Goal: Transaction & Acquisition: Purchase product/service

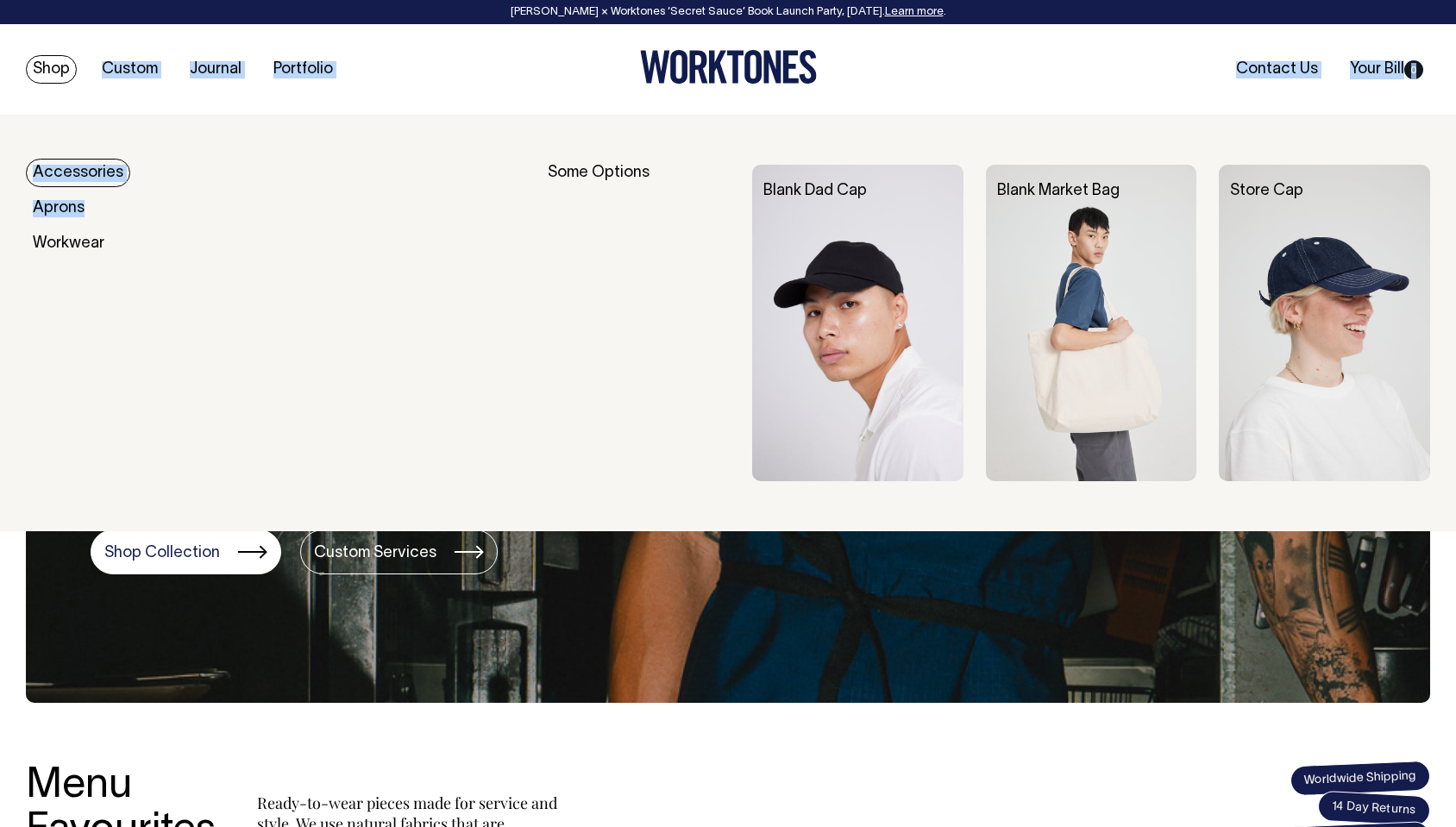
drag, startPoint x: 70, startPoint y: 152, endPoint x: 315, endPoint y: 252, distance: 264.6
click at [232, 115] on header "[PERSON_NAME] × Worktones ‘Secret Sauce’ Book Launch Party, [DATE]. Learn more …" at bounding box center [728, 58] width 1456 height 115
click at [45, 62] on link "Shop" at bounding box center [52, 69] width 51 height 28
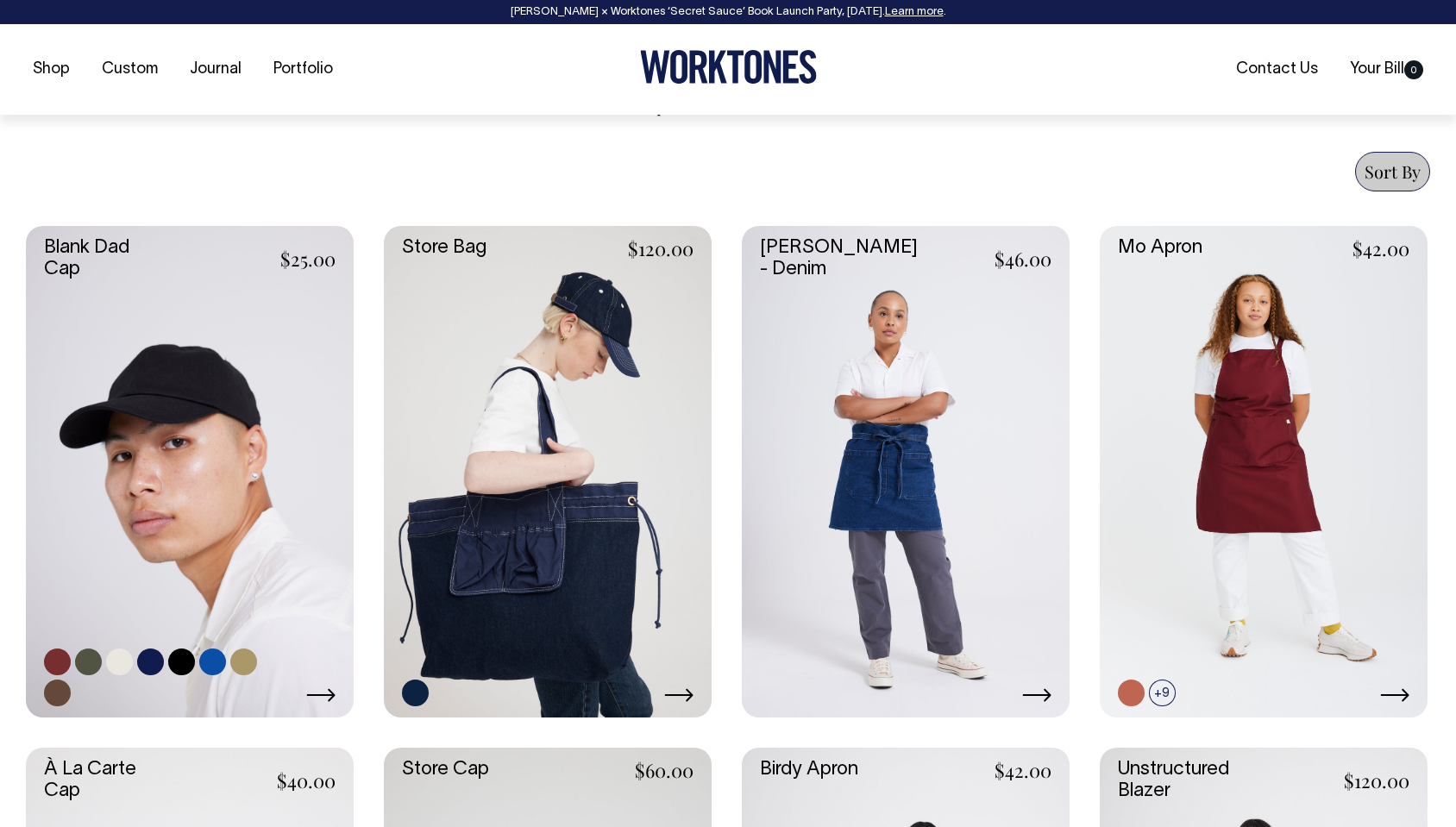
scroll to position [634, 0]
click at [205, 285] on link at bounding box center [190, 472] width 328 height 492
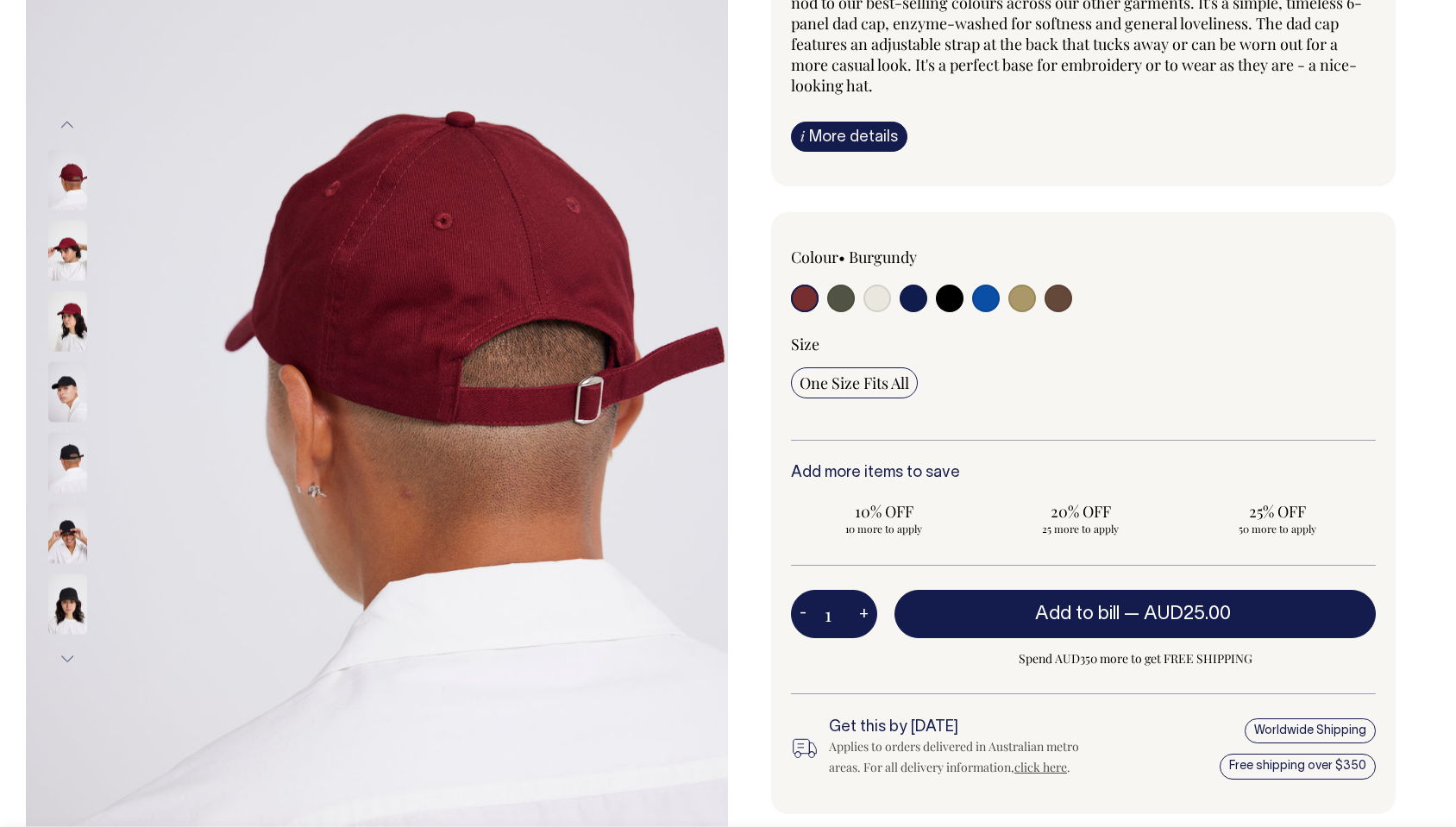
scroll to position [250, 0]
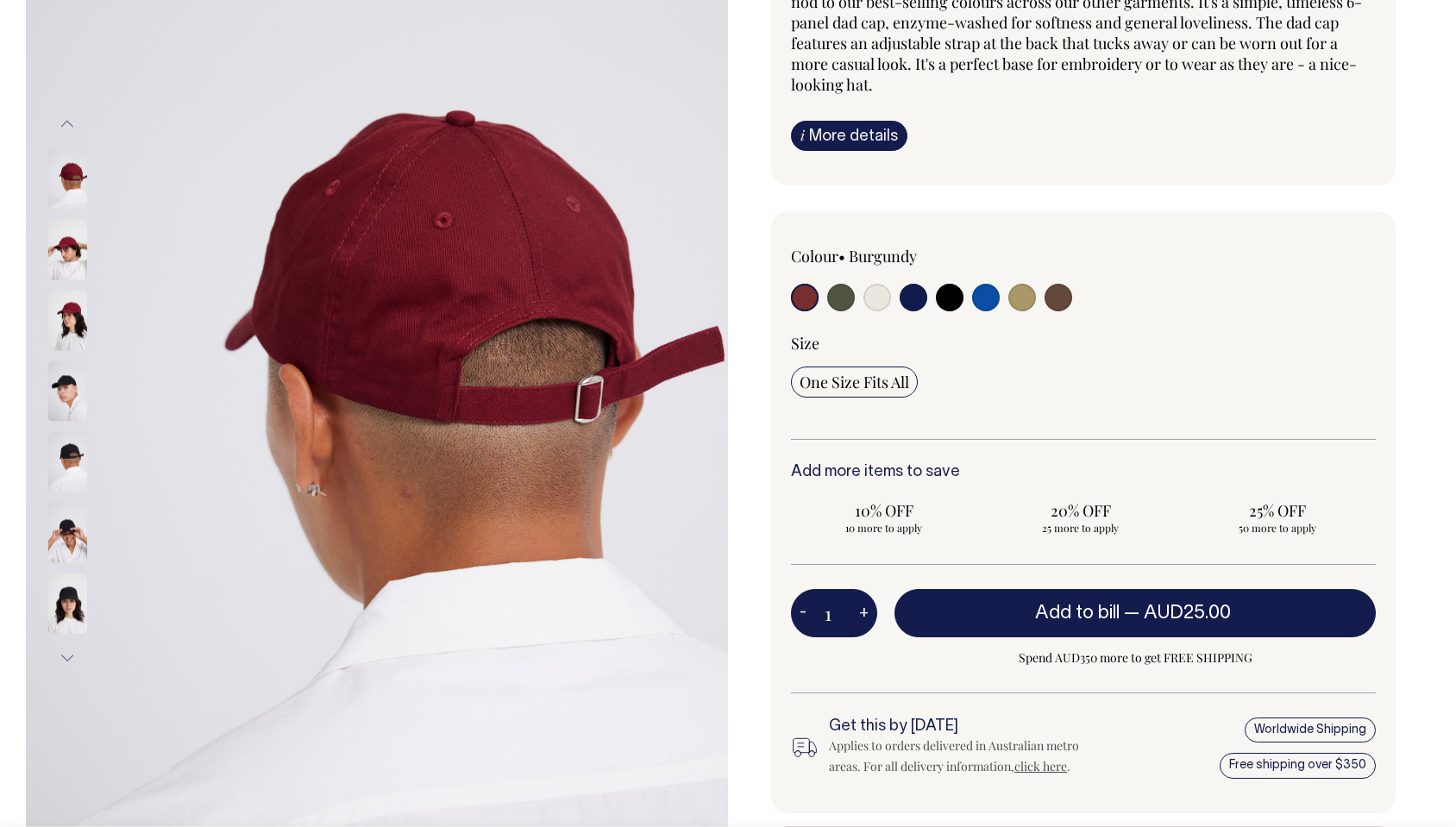
click at [838, 301] on input "radio" at bounding box center [840, 298] width 27 height 27
radio input "true"
select select "Olive"
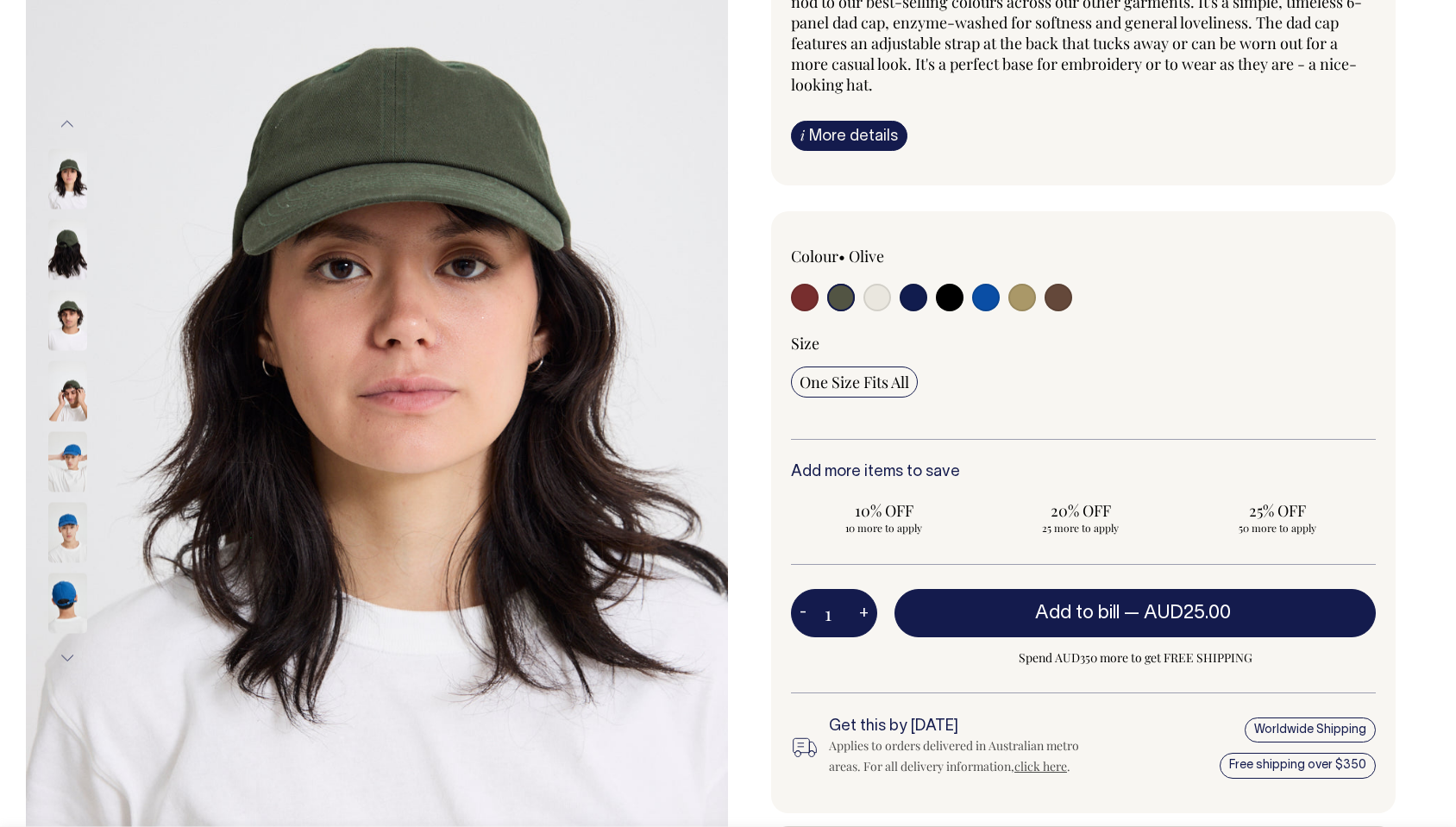
click at [1020, 301] on input "radio" at bounding box center [1022, 298] width 27 height 27
radio input "true"
select select "Washed Khaki"
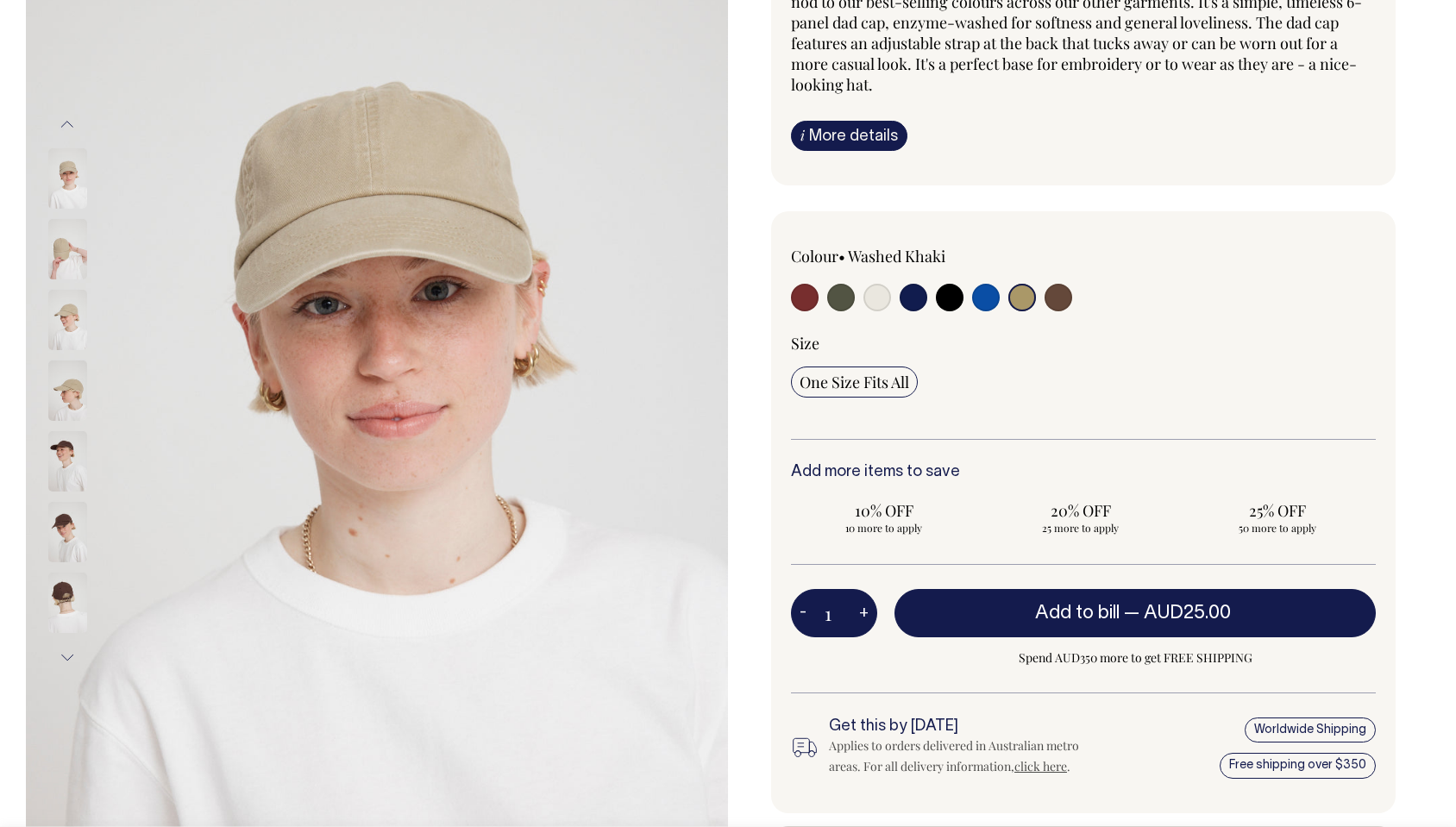
click at [879, 298] on input "radio" at bounding box center [876, 298] width 27 height 27
radio input "true"
select select "Natural"
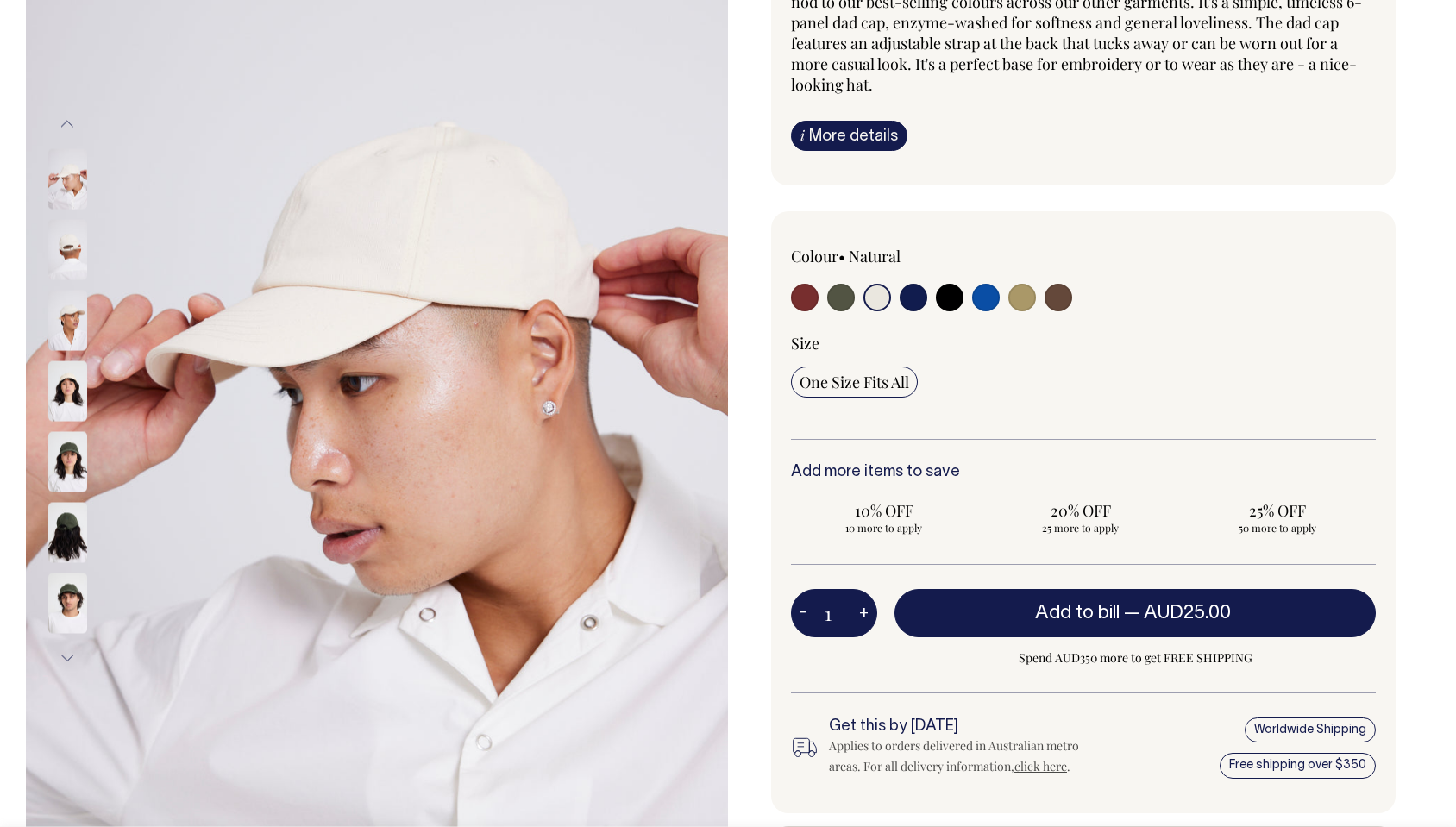
click at [1022, 298] on input "radio" at bounding box center [1022, 298] width 27 height 27
radio input "true"
select select "Washed Khaki"
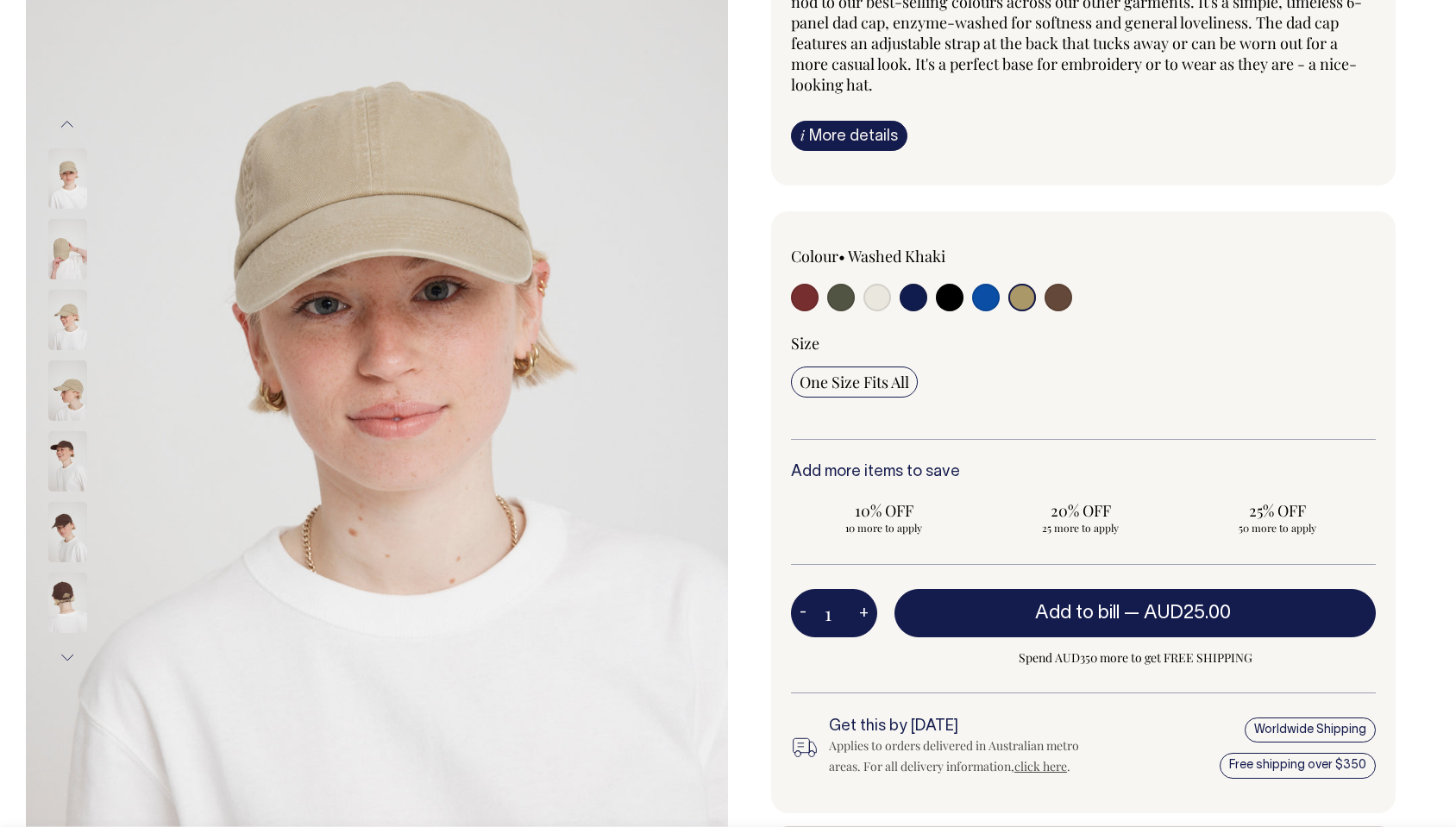
click at [1058, 297] on input "radio" at bounding box center [1058, 298] width 27 height 27
radio input "true"
select select "Espresso"
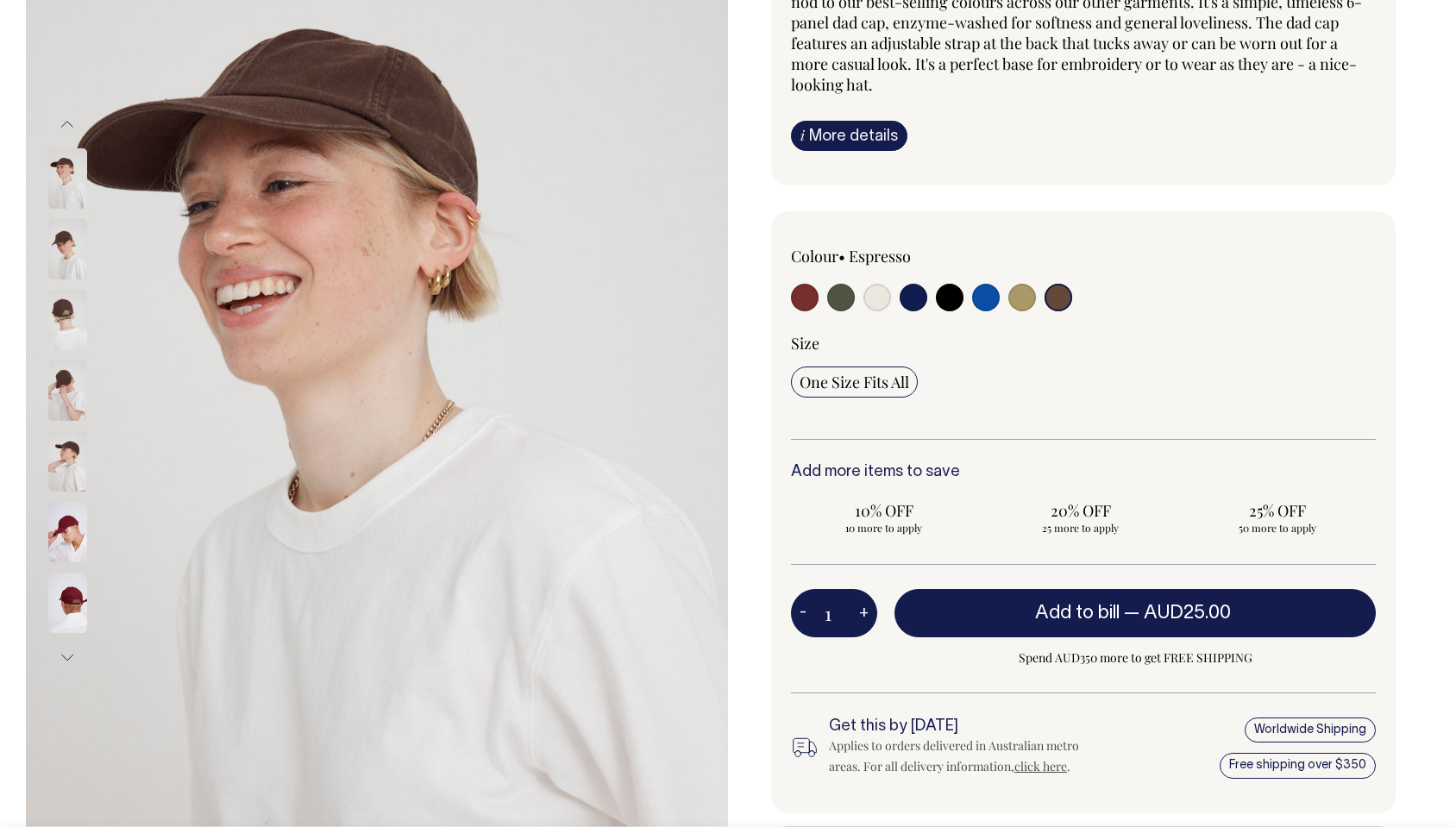
click at [805, 296] on input "radio" at bounding box center [804, 298] width 27 height 27
radio input "true"
select select "Burgundy"
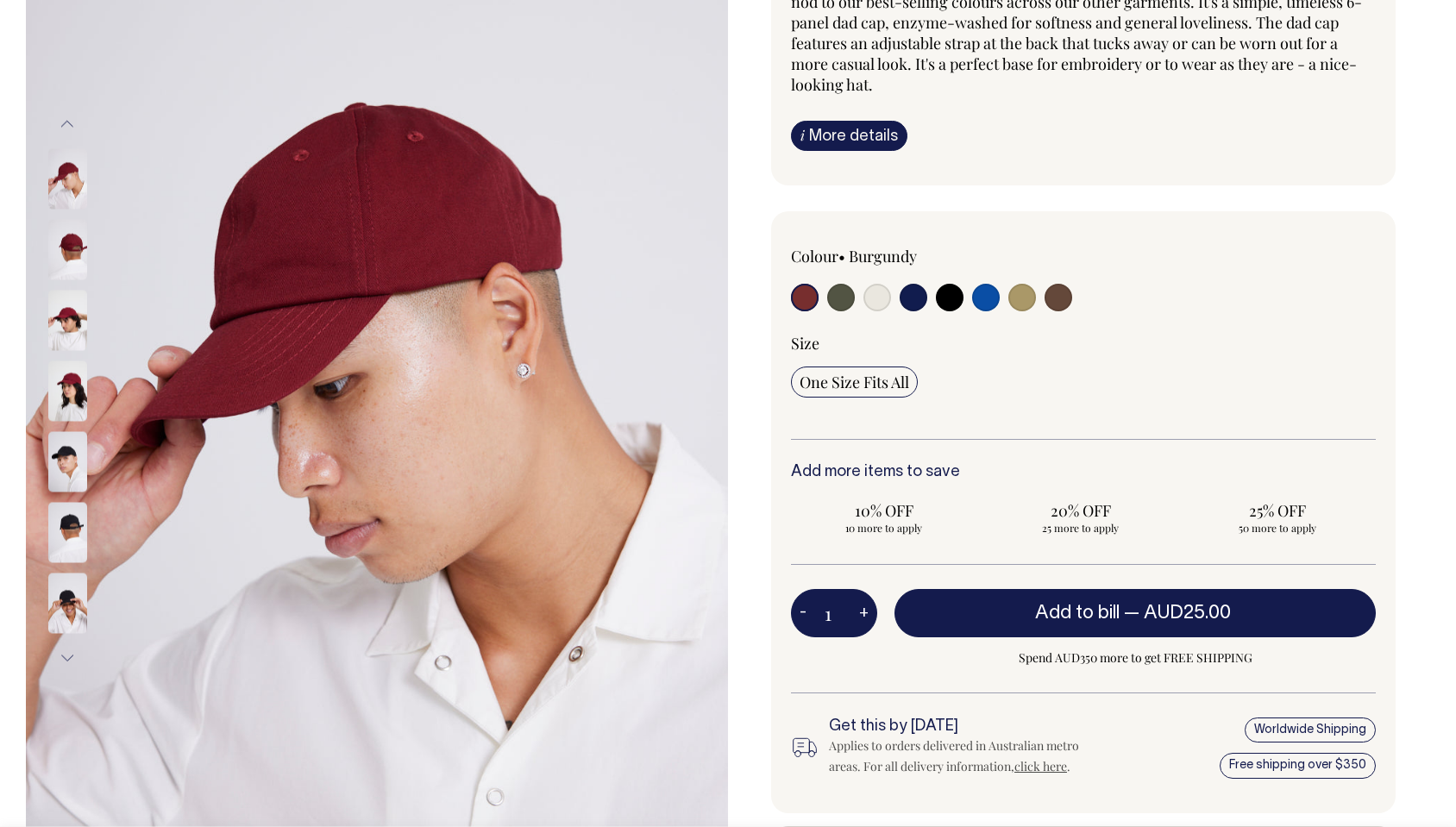
click at [835, 295] on input "radio" at bounding box center [840, 298] width 27 height 27
radio input "true"
select select "Olive"
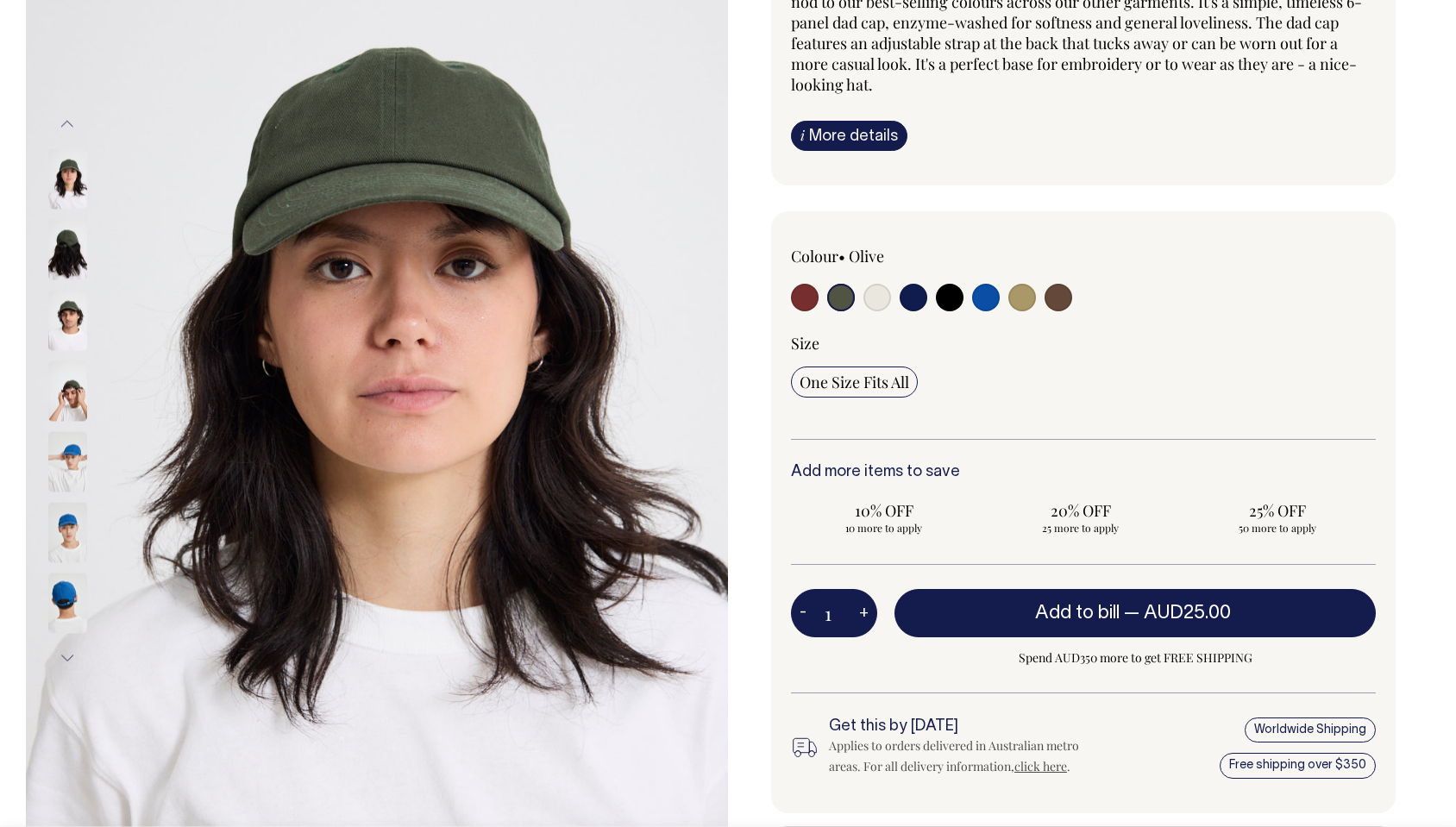
click at [805, 297] on input "radio" at bounding box center [804, 298] width 27 height 27
radio input "true"
select select "Burgundy"
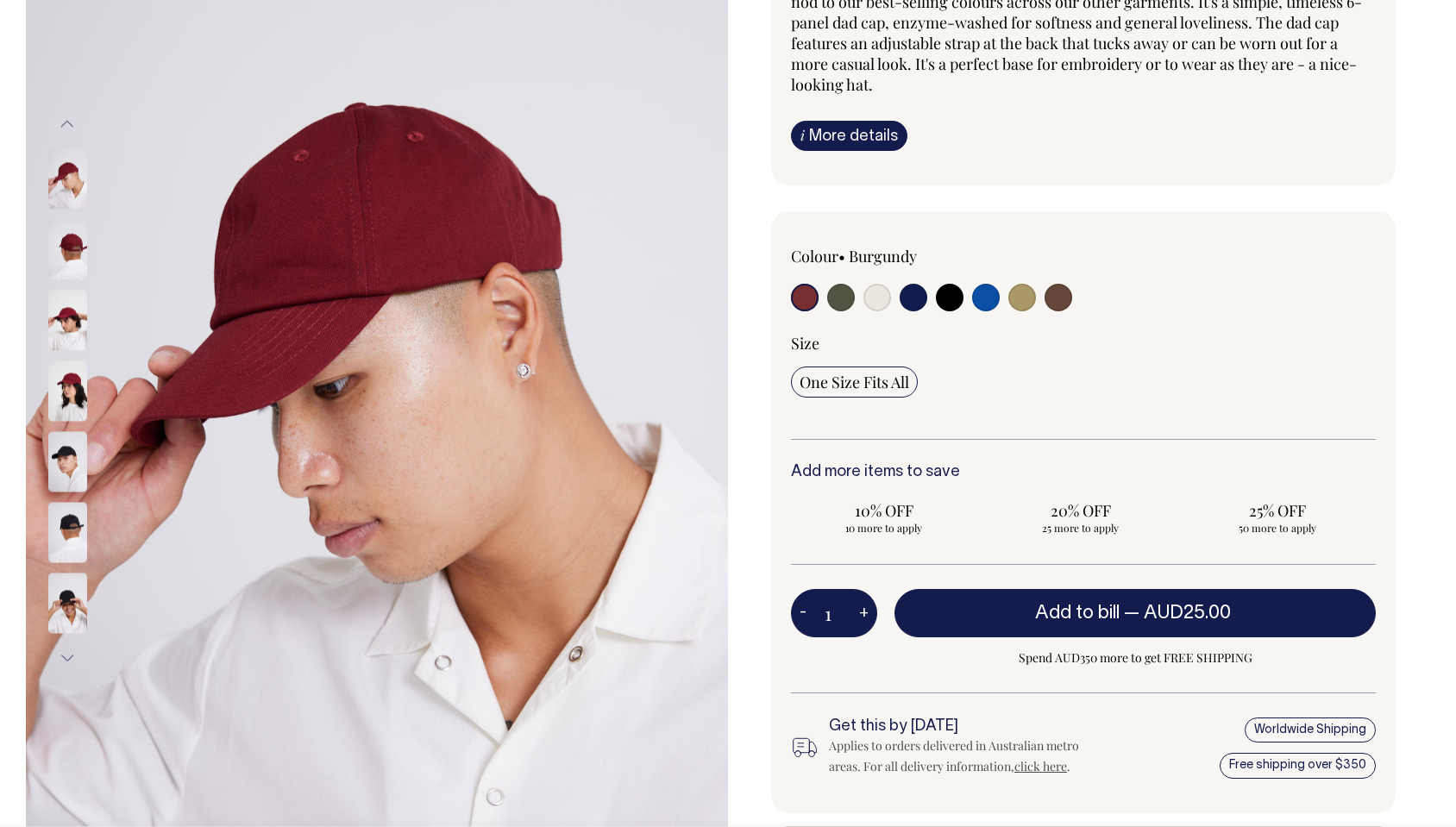
click at [1026, 299] on input "radio" at bounding box center [1022, 298] width 27 height 27
radio input "true"
select select "Washed Khaki"
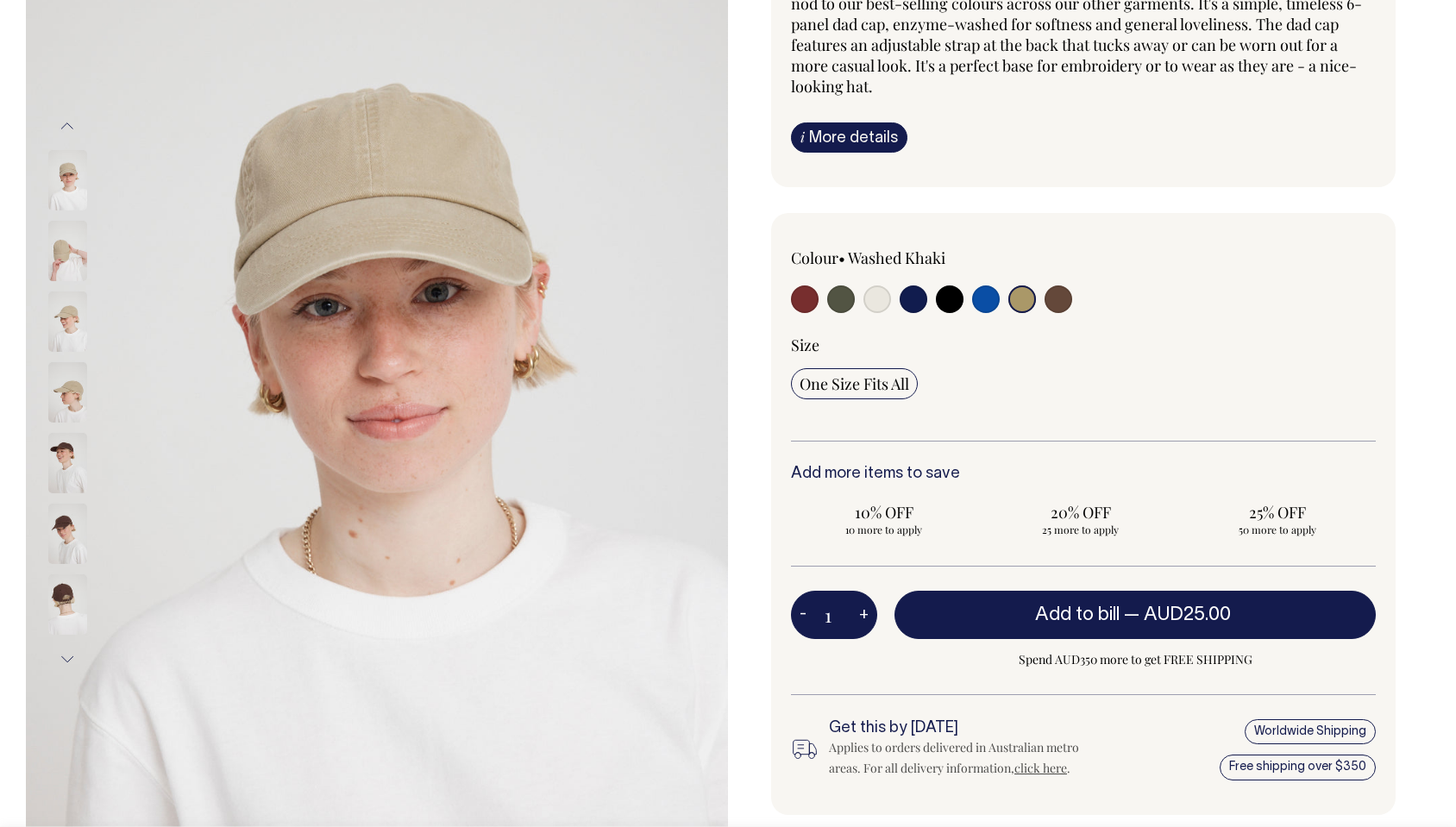
click at [1053, 296] on input "radio" at bounding box center [1058, 299] width 27 height 27
radio input "true"
select select "Espresso"
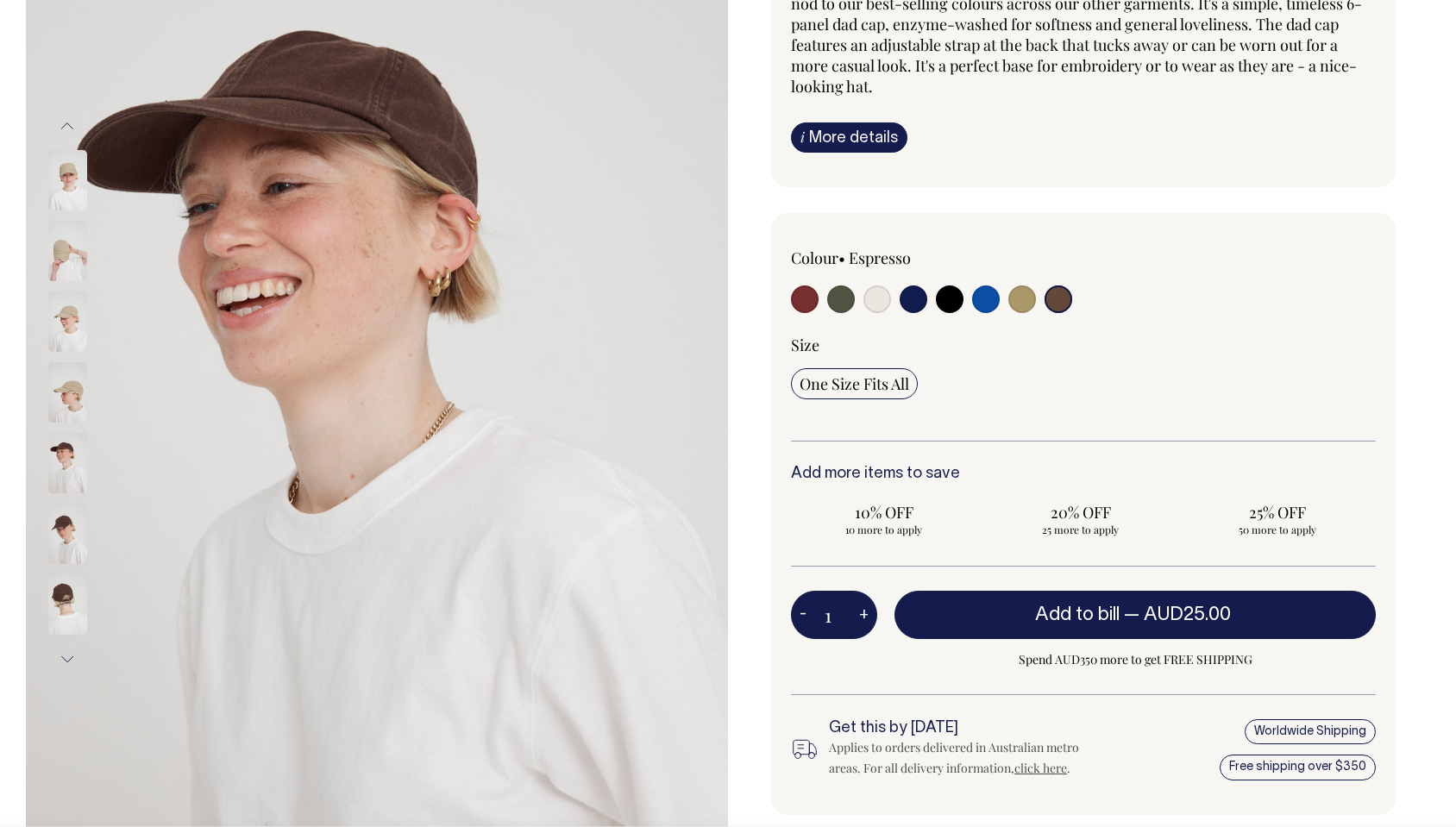
scroll to position [248, 0]
click at [981, 301] on input "radio" at bounding box center [986, 299] width 27 height 27
radio input "true"
select select "Worker Blue"
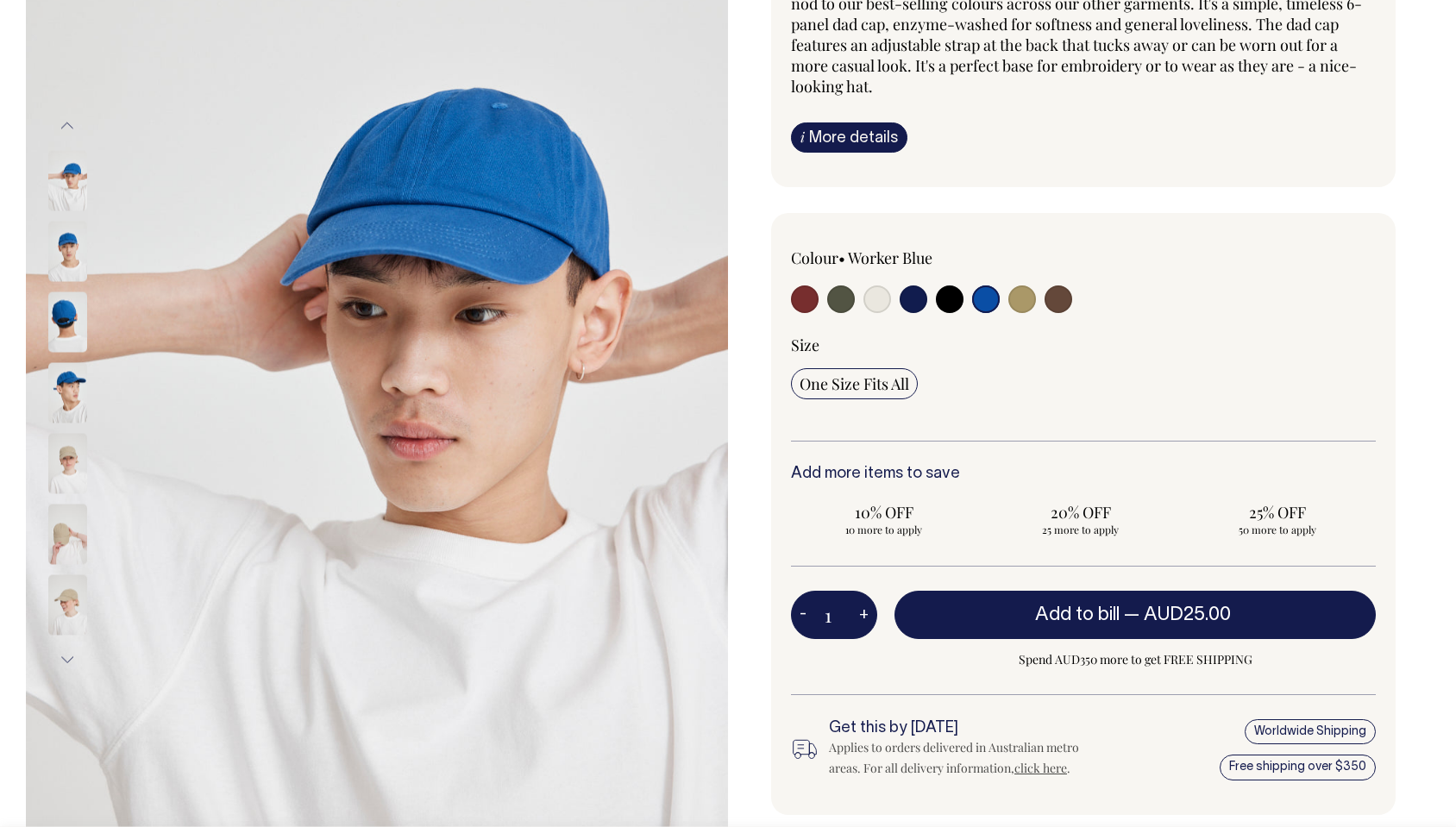
click at [806, 304] on input "radio" at bounding box center [804, 299] width 27 height 27
radio input "true"
select select "Burgundy"
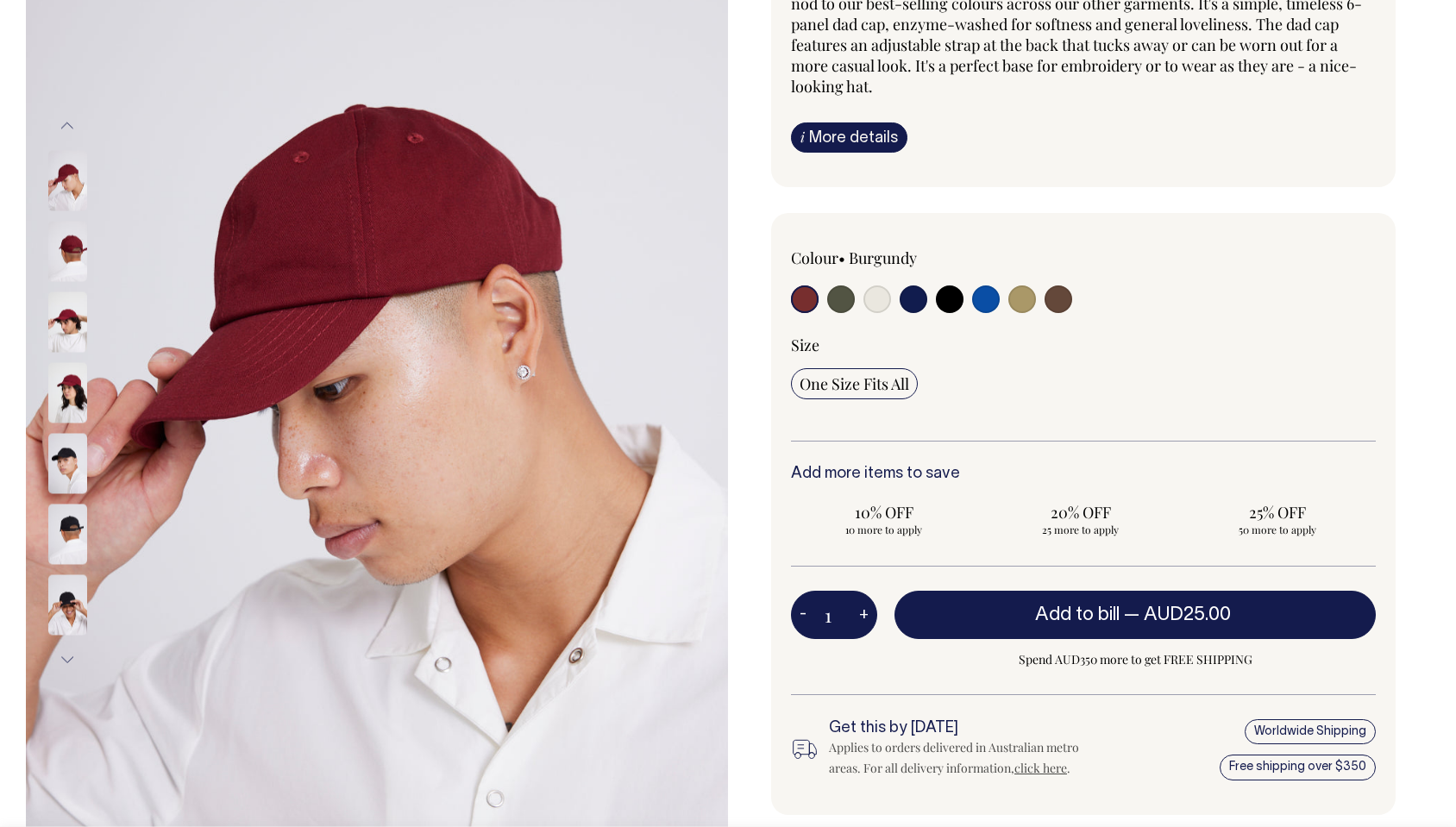
click at [834, 300] on input "radio" at bounding box center [840, 299] width 27 height 27
radio input "true"
select select "Olive"
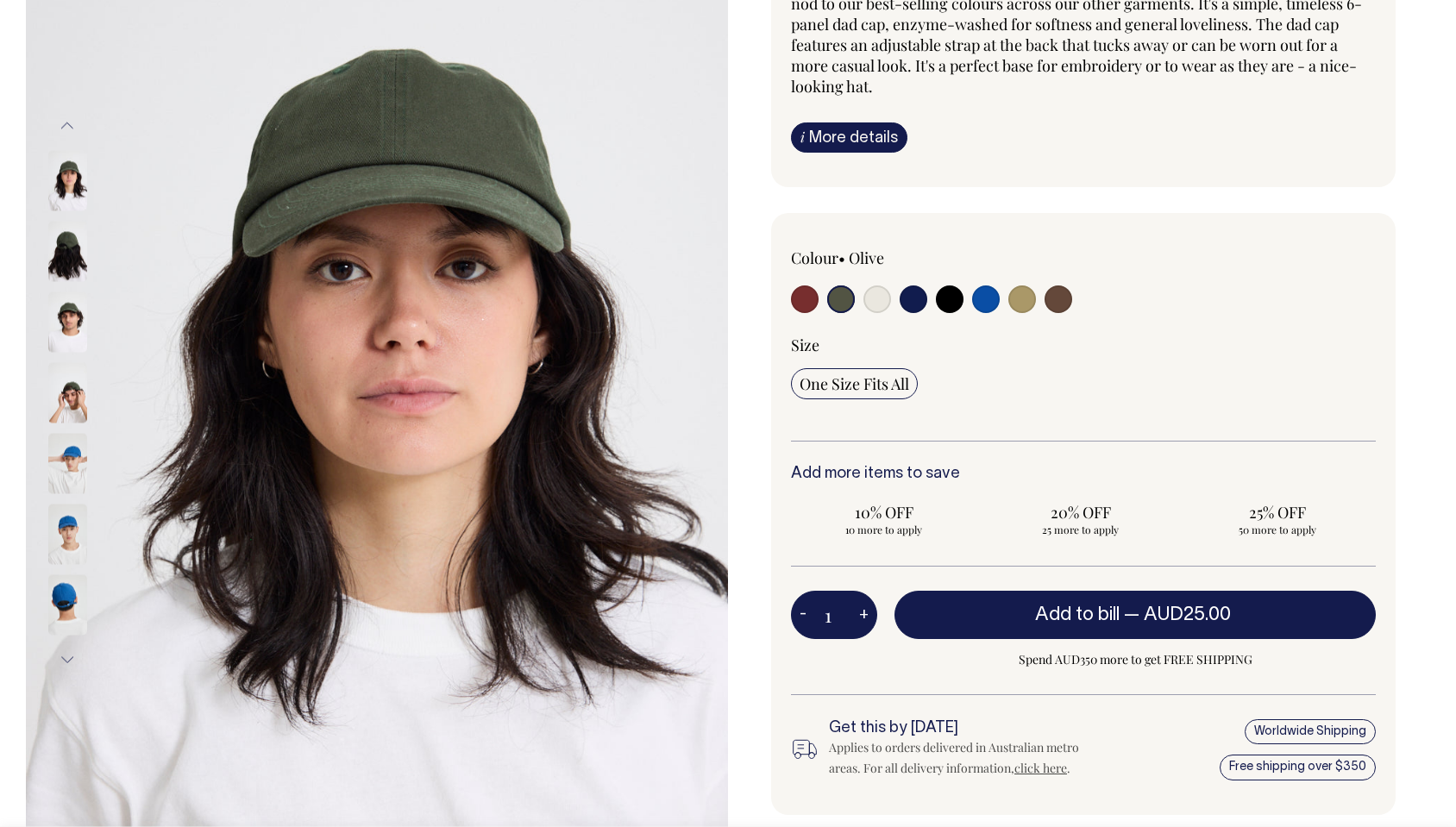
click at [813, 300] on input "radio" at bounding box center [804, 299] width 27 height 27
radio input "true"
select select "Burgundy"
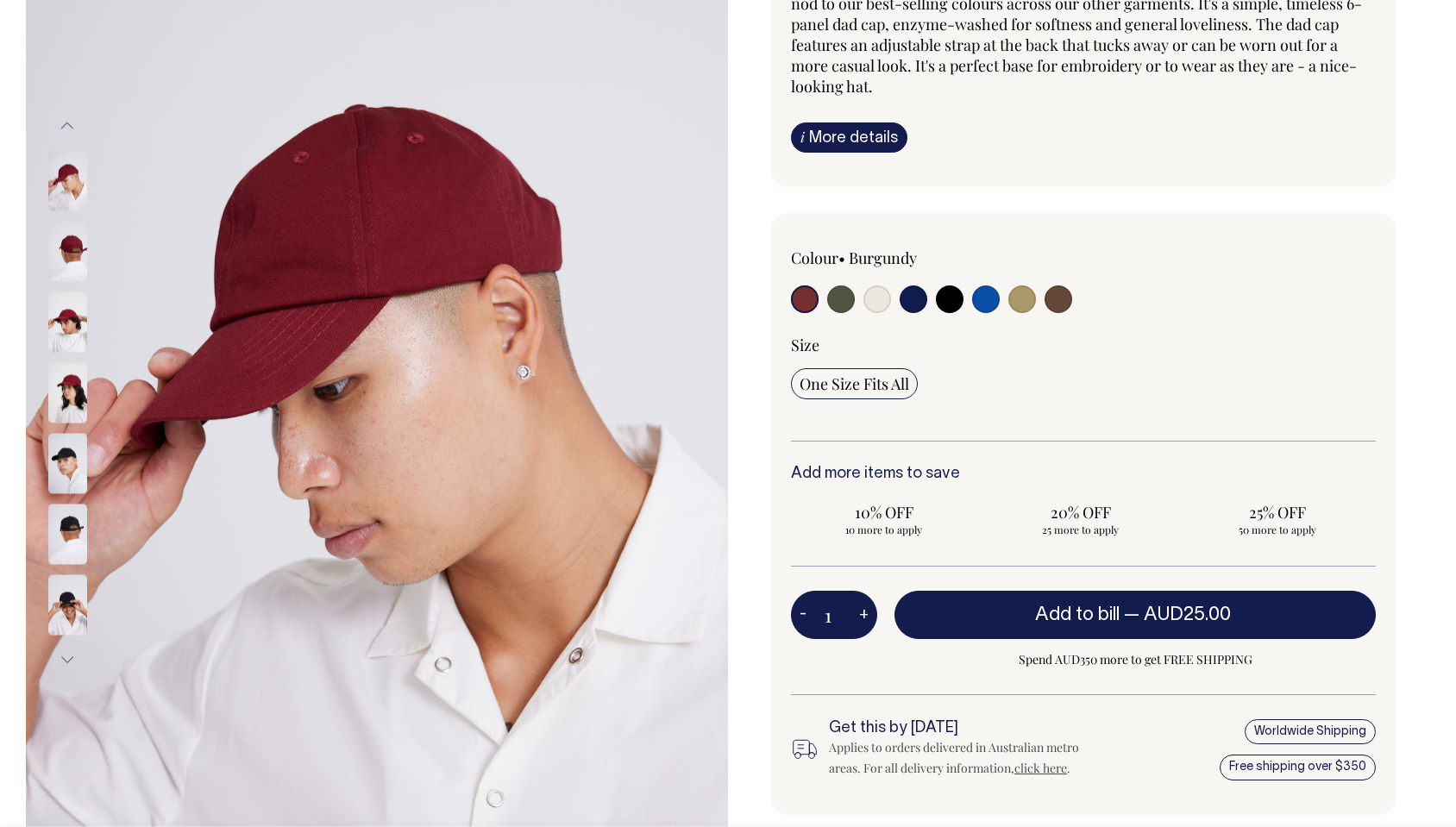
click at [914, 302] on input "radio" at bounding box center [913, 299] width 27 height 27
radio input "true"
select select "Dark Navy"
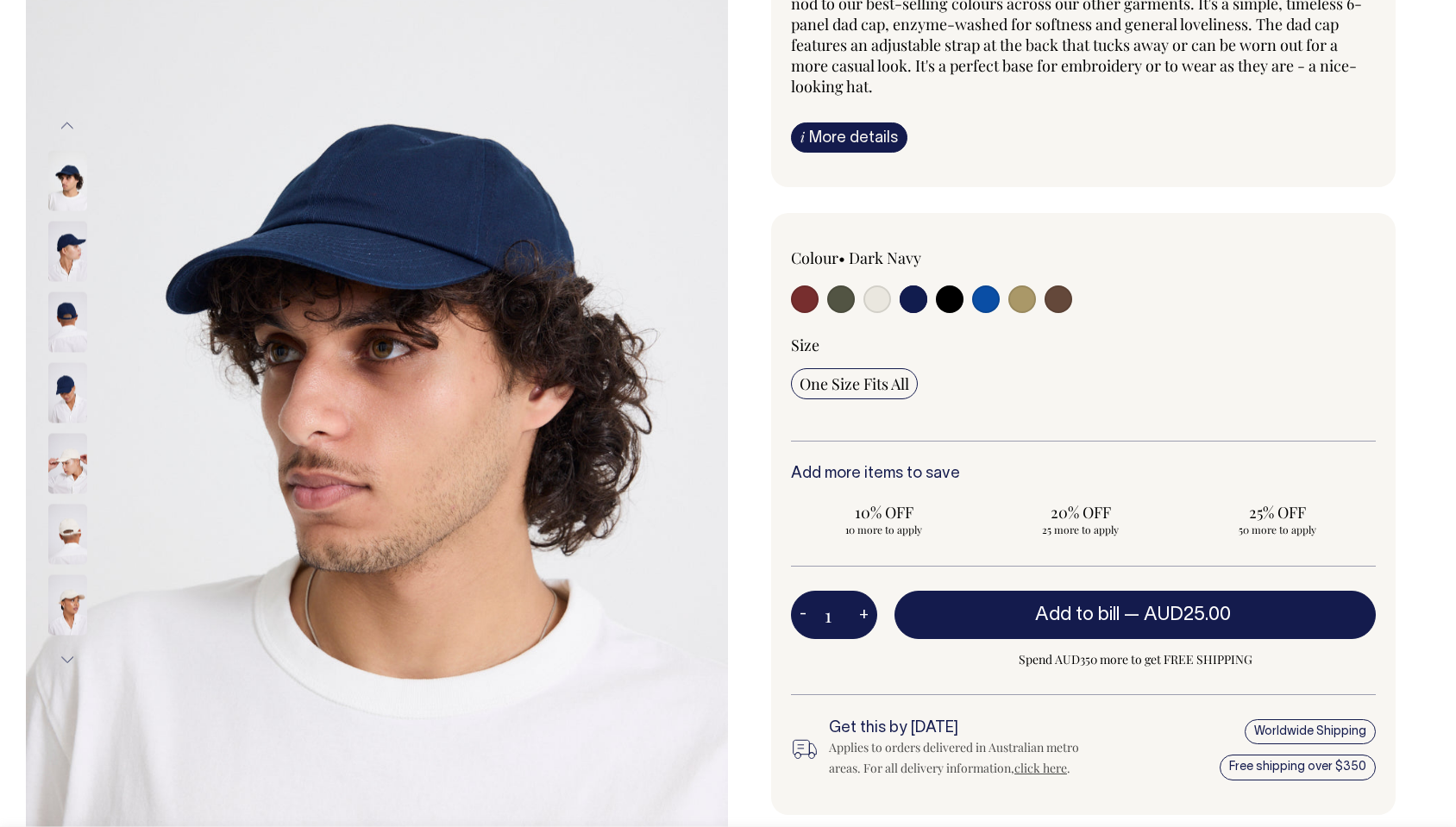
click at [979, 298] on input "radio" at bounding box center [986, 299] width 27 height 27
radio input "true"
select select "Worker Blue"
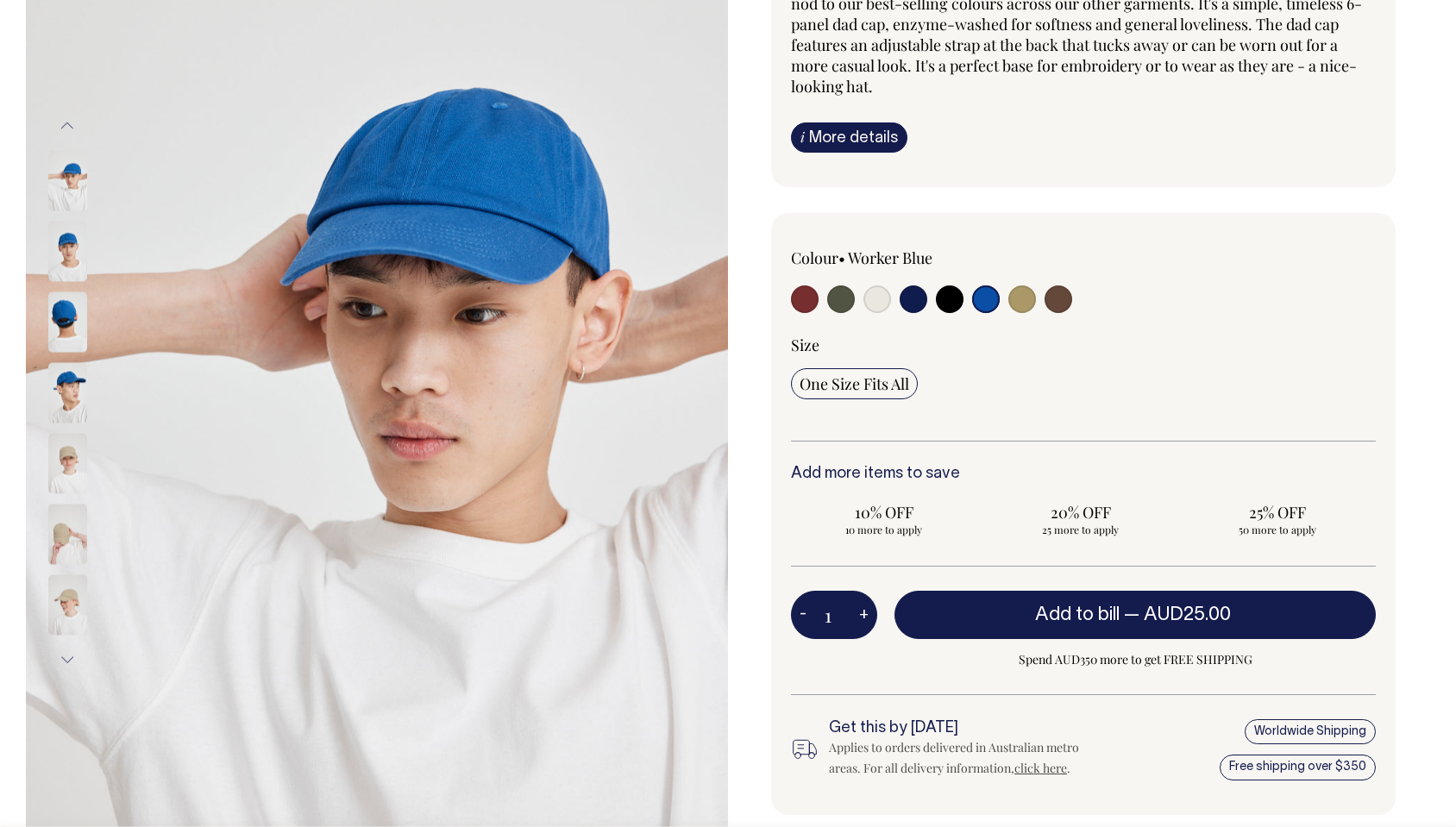
click at [809, 299] on input "radio" at bounding box center [804, 299] width 27 height 27
radio input "true"
select select "Burgundy"
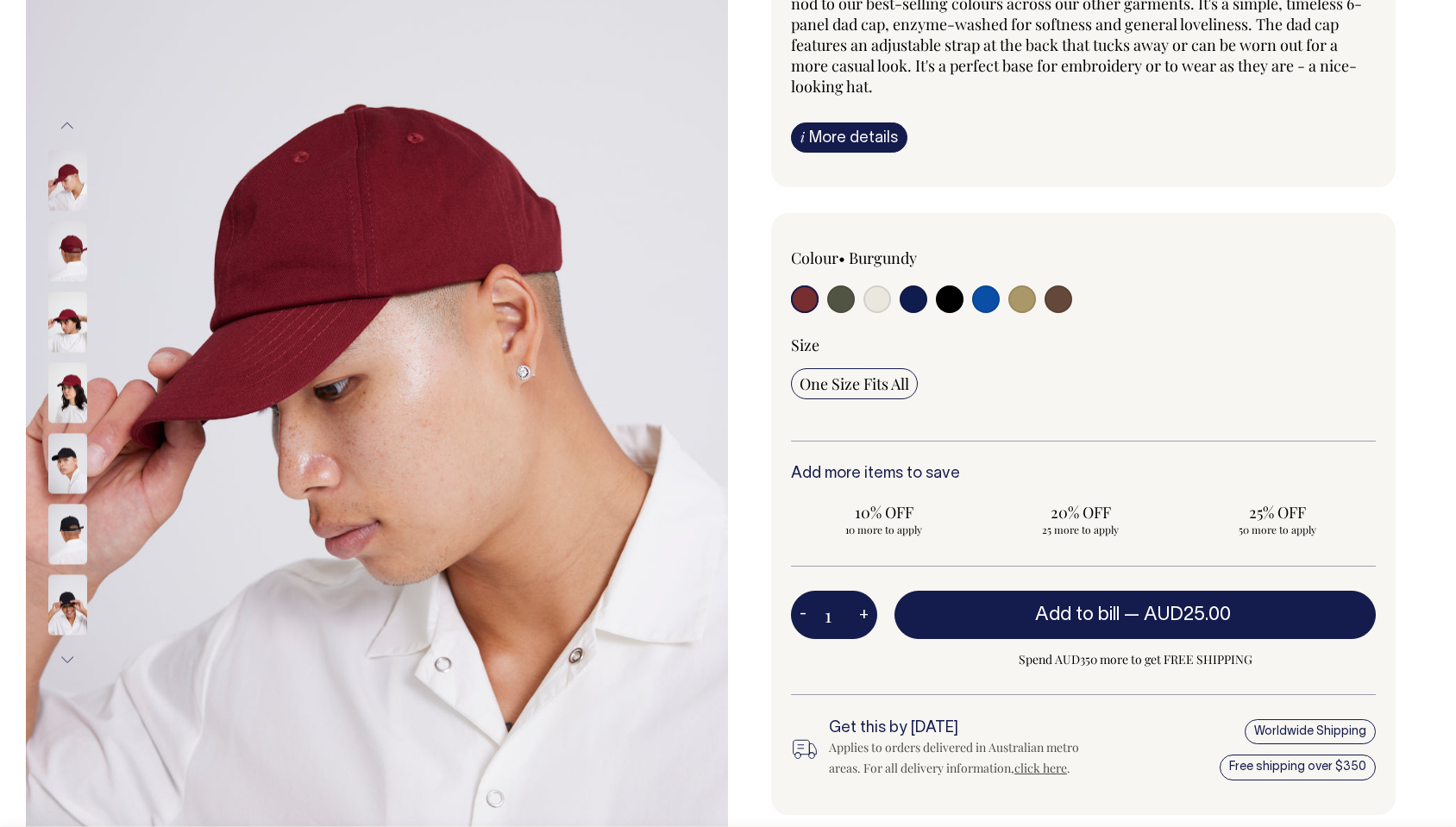
click at [1033, 296] on input "radio" at bounding box center [1022, 299] width 27 height 27
radio input "true"
select select "Washed Khaki"
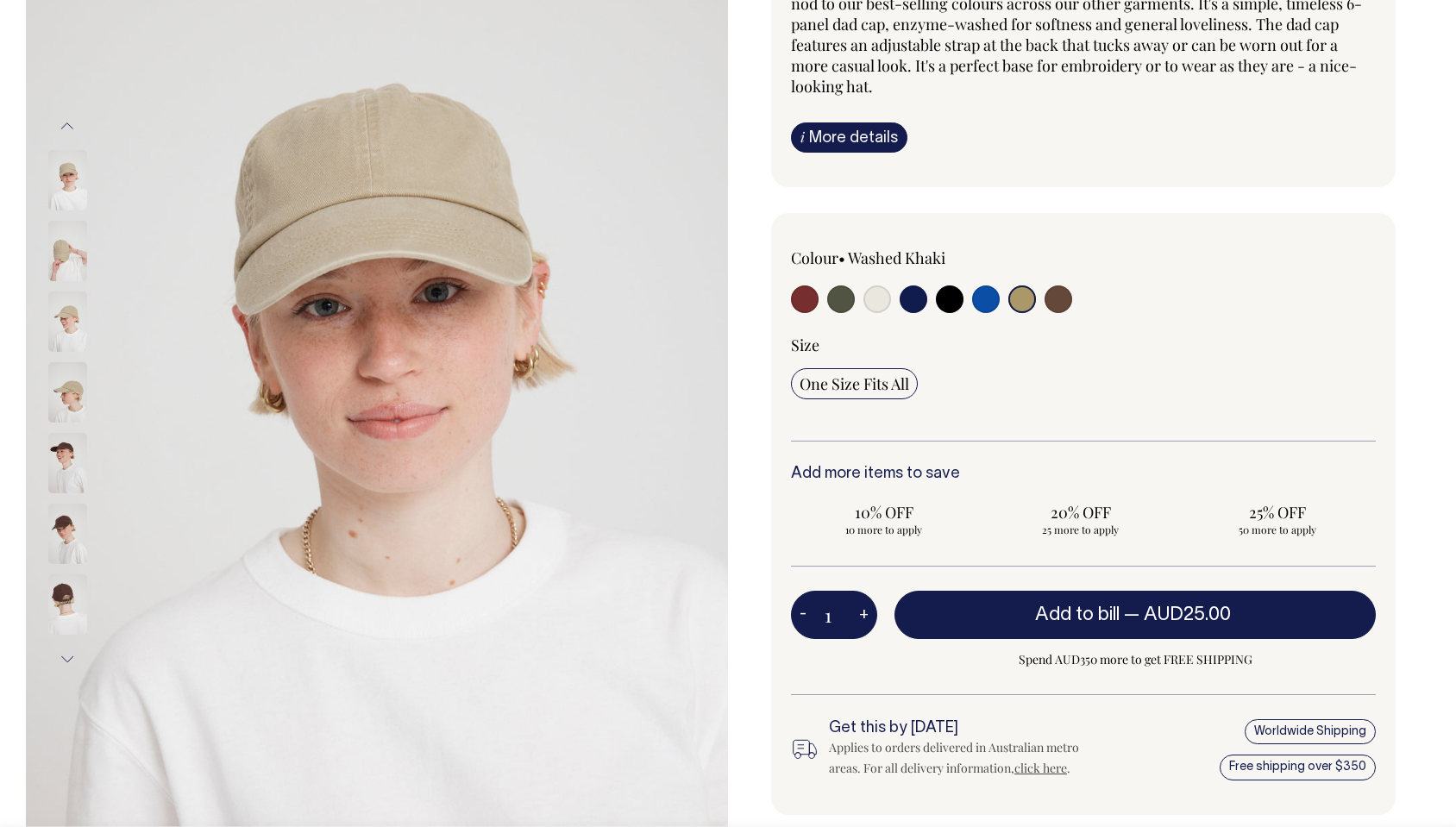
click at [1049, 297] on input "radio" at bounding box center [1058, 299] width 27 height 27
radio input "true"
select select "Espresso"
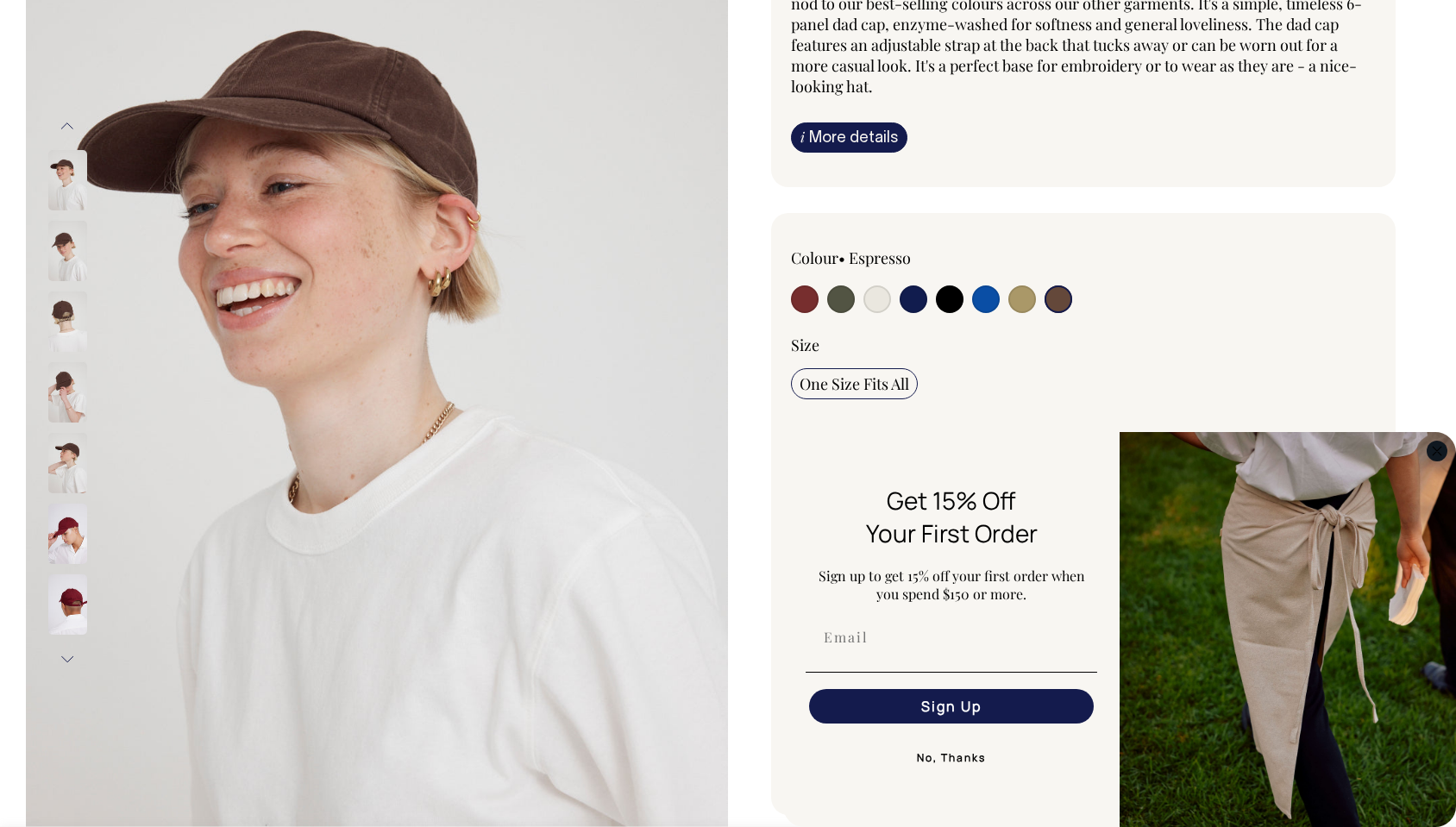
click at [1434, 452] on icon "Close dialog" at bounding box center [1436, 451] width 9 height 9
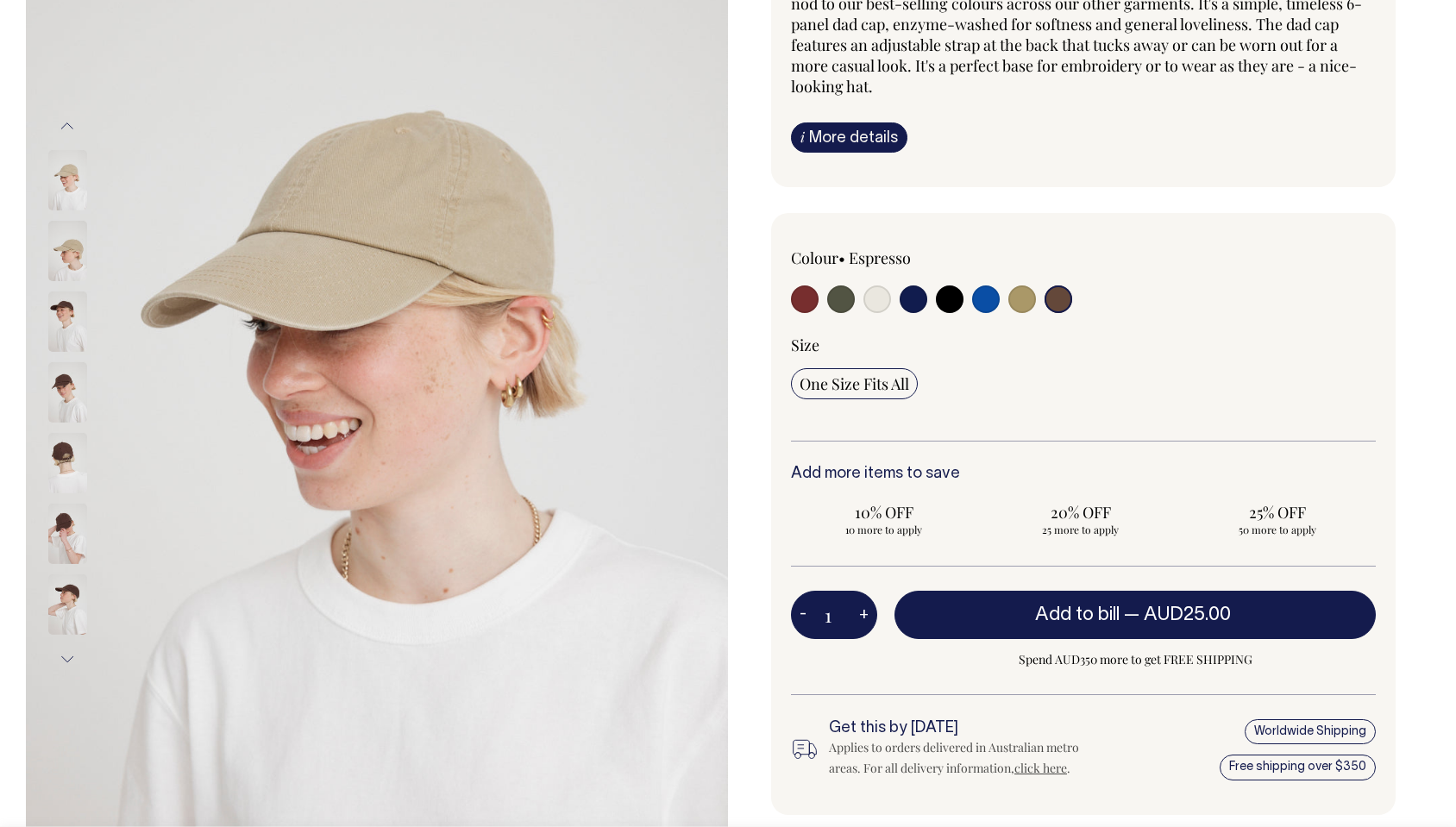
click at [1019, 298] on input "radio" at bounding box center [1022, 299] width 27 height 27
radio input "true"
select select "Washed Khaki"
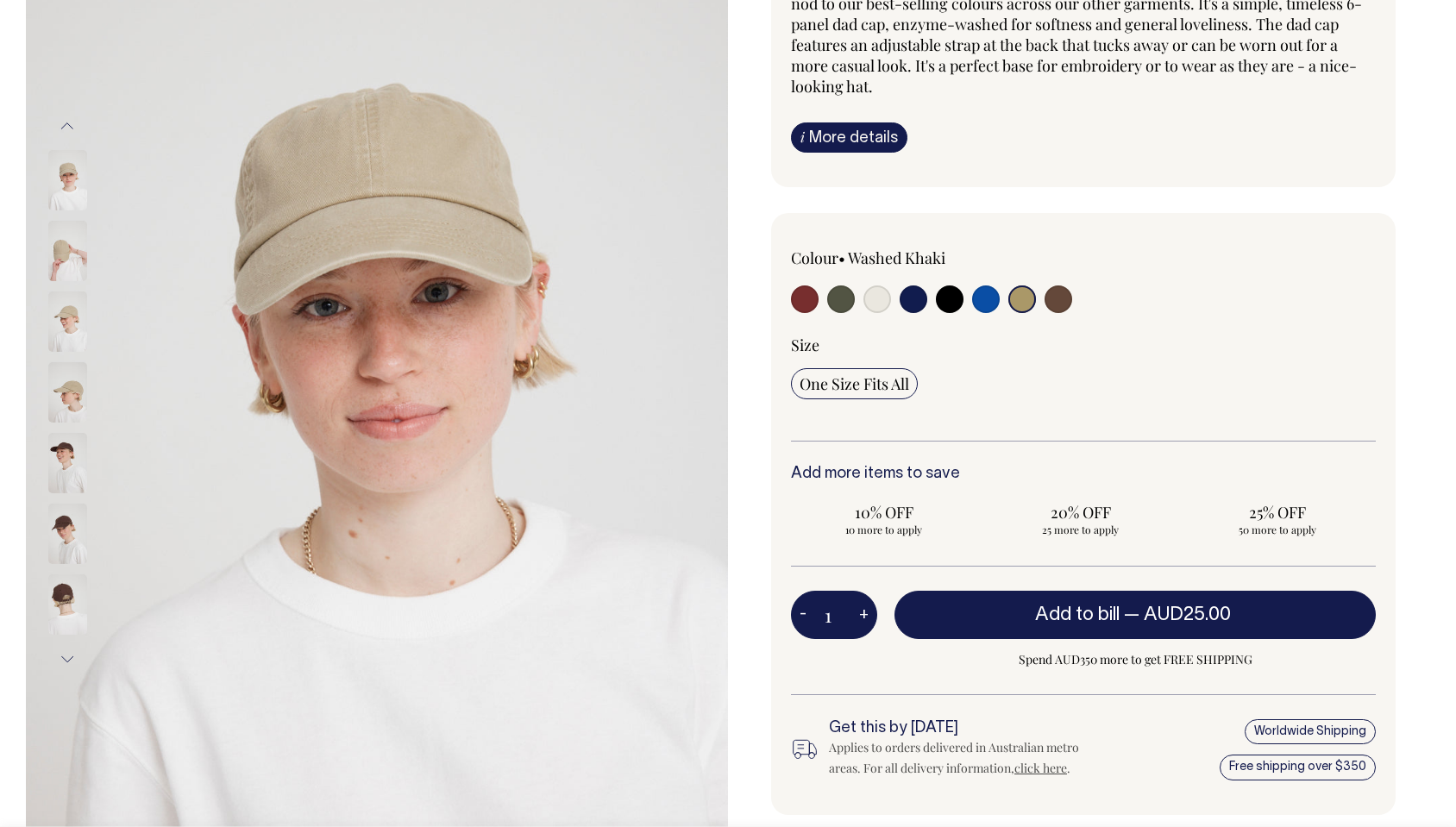
click at [1054, 308] on input "radio" at bounding box center [1058, 299] width 27 height 27
radio input "true"
select select "Espresso"
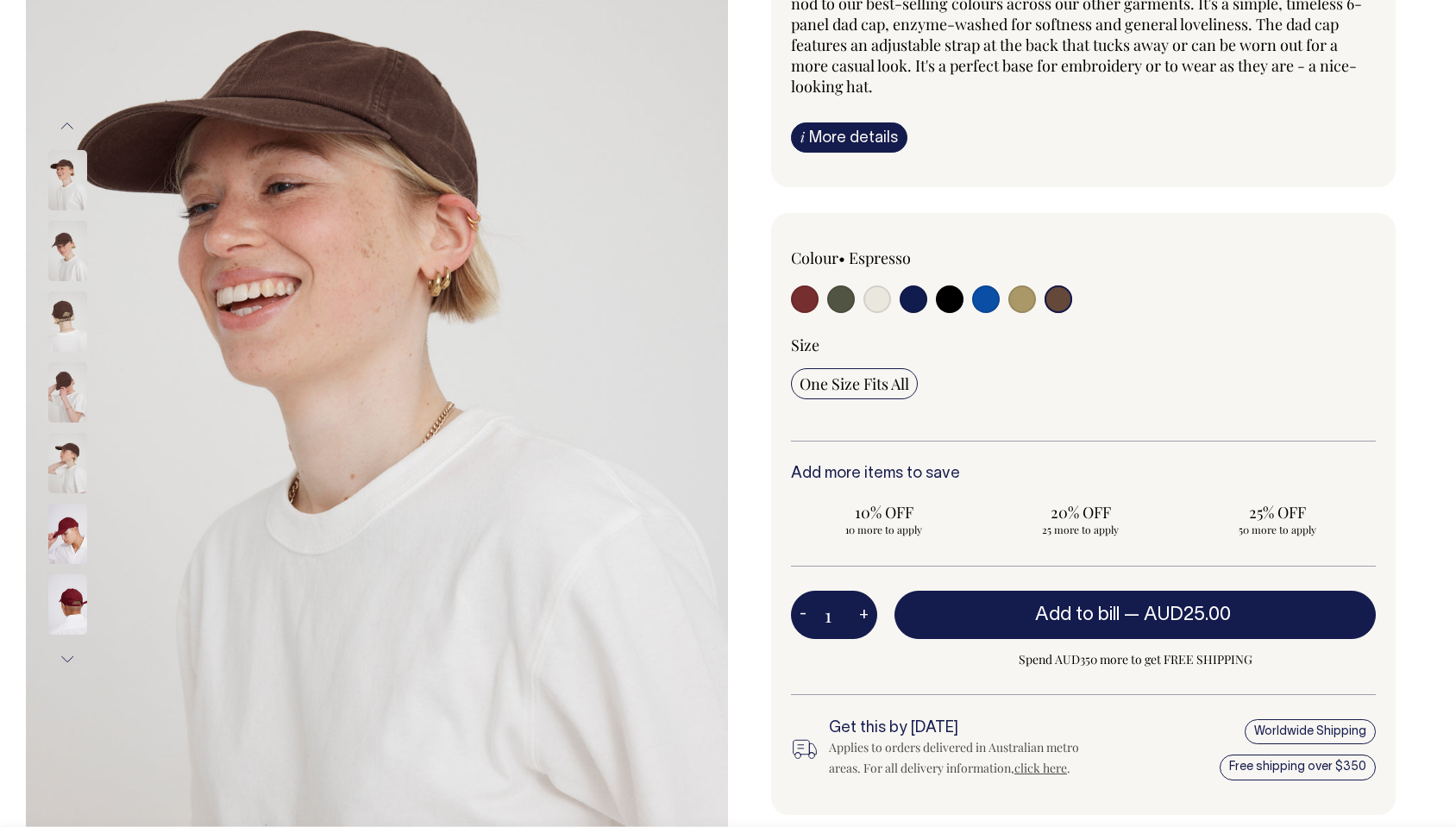
click at [1056, 305] on input "radio" at bounding box center [1058, 299] width 27 height 27
click at [63, 248] on img at bounding box center [67, 251] width 39 height 61
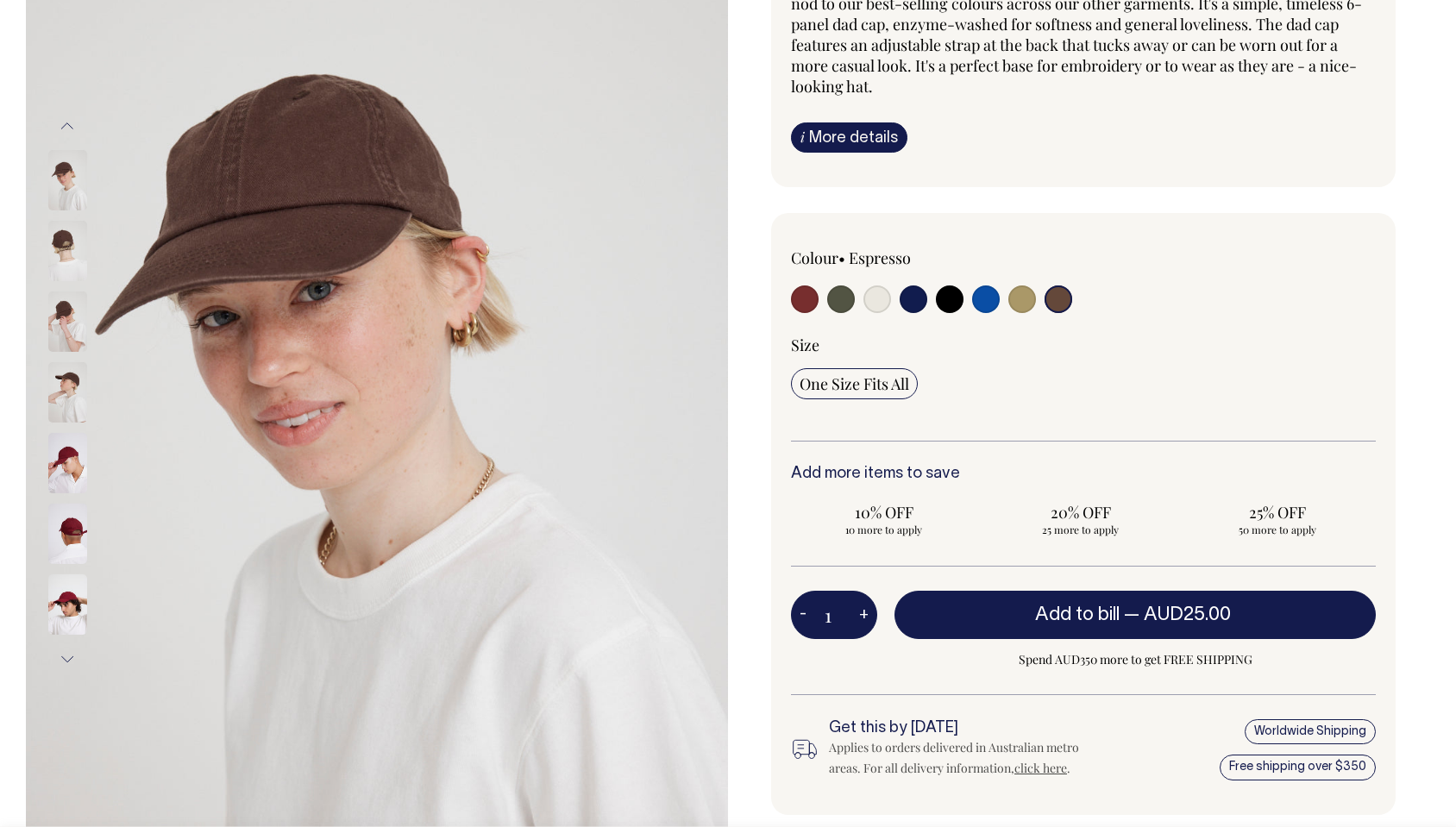
click at [845, 297] on input "radio" at bounding box center [840, 299] width 27 height 27
radio input "true"
select select "Olive"
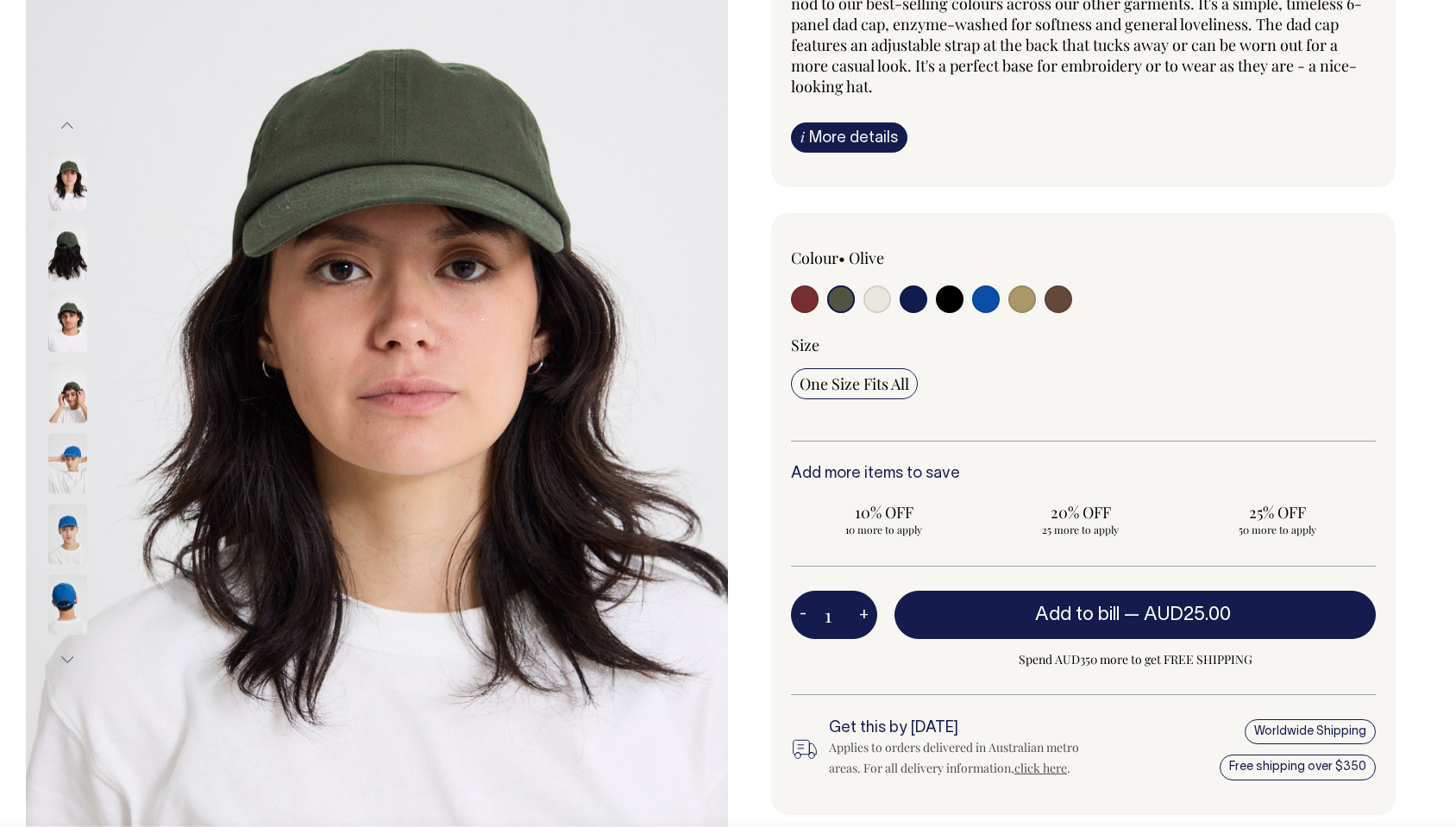
click at [803, 300] on input "radio" at bounding box center [804, 299] width 27 height 27
radio input "true"
select select "Burgundy"
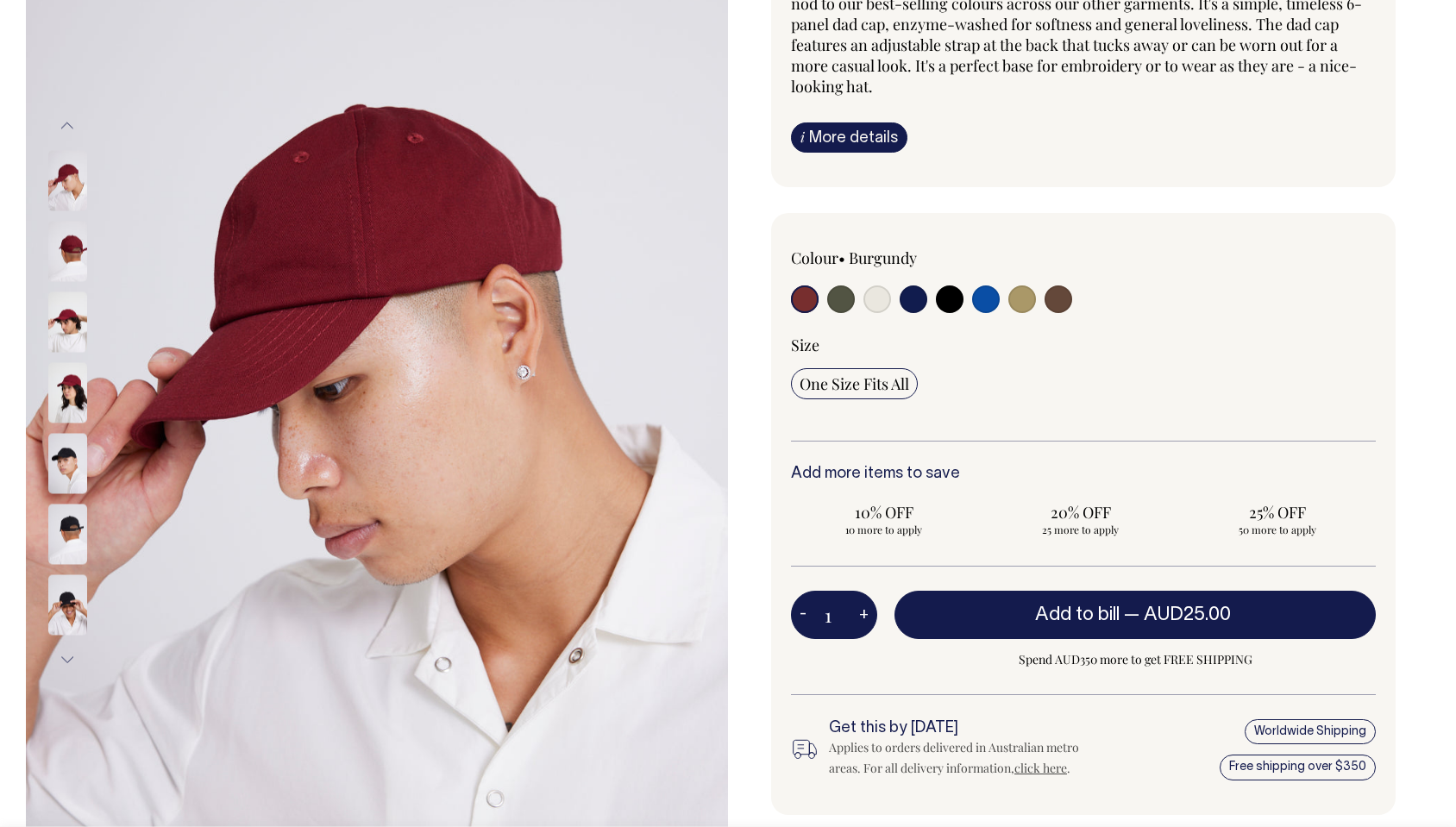
click at [61, 388] on img at bounding box center [67, 393] width 39 height 61
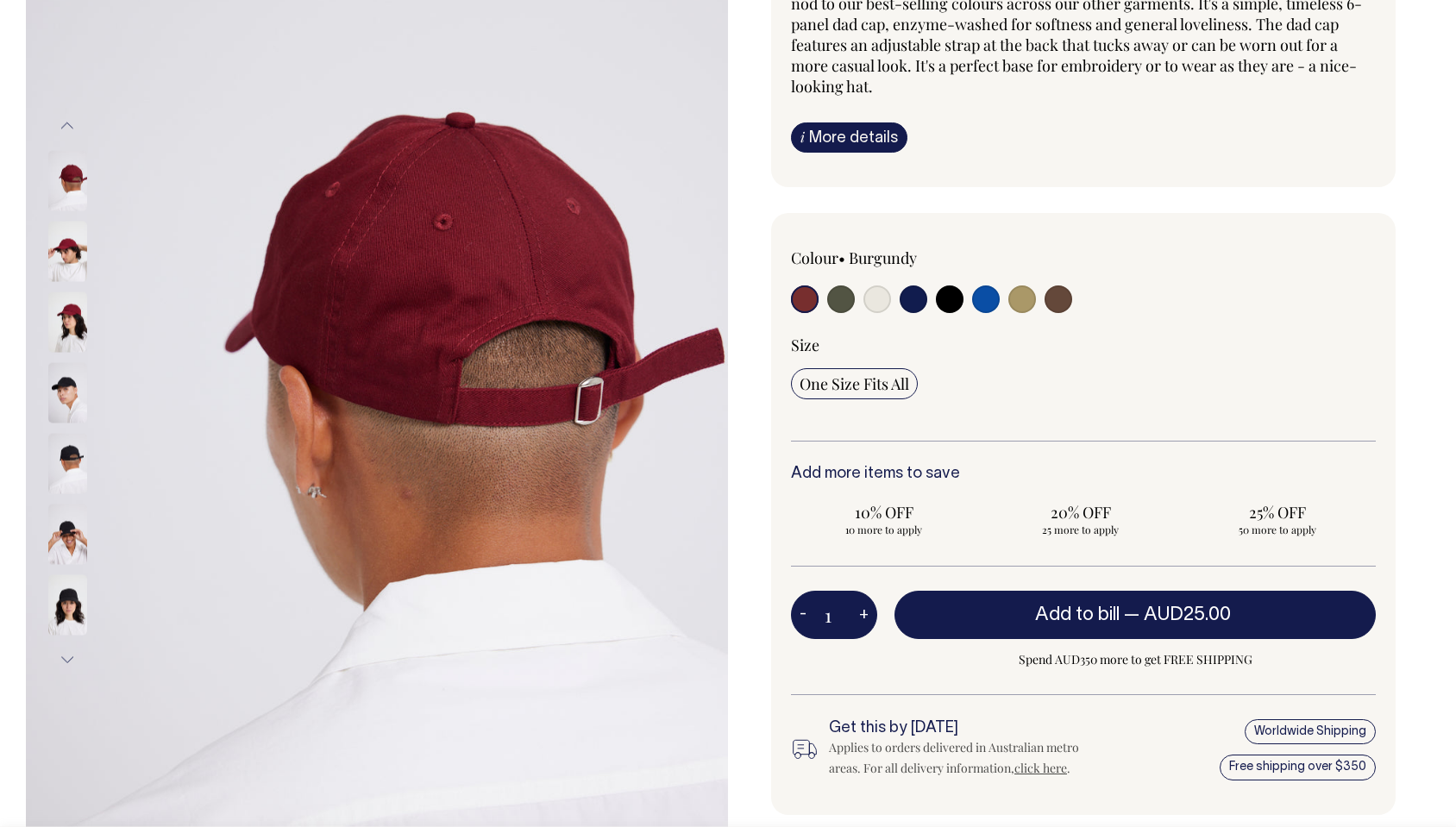
click at [1059, 301] on input "radio" at bounding box center [1058, 299] width 27 height 27
radio input "true"
select select "Espresso"
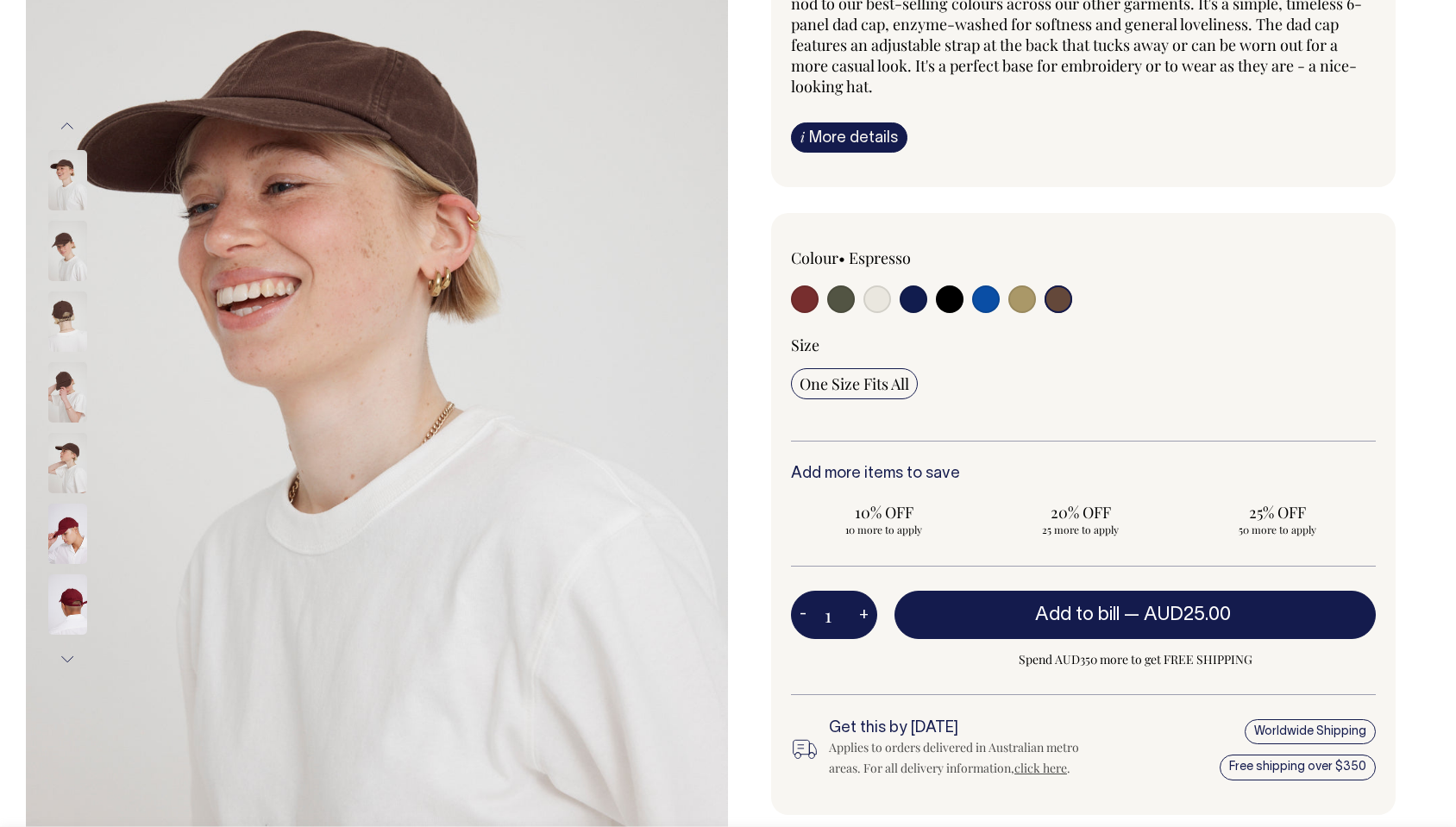
click at [1057, 302] on input "radio" at bounding box center [1058, 299] width 27 height 27
click at [67, 328] on img at bounding box center [67, 322] width 39 height 61
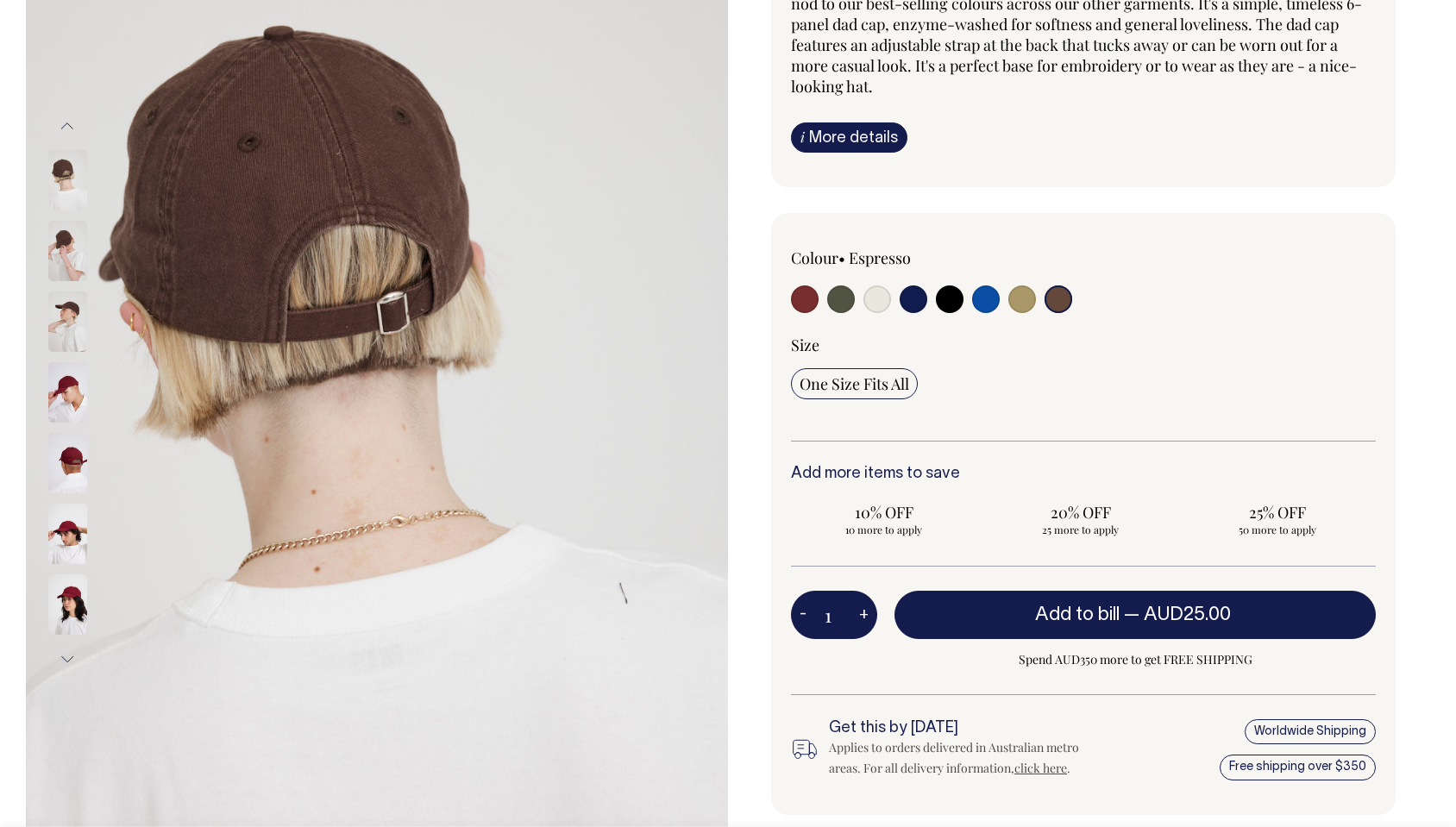
click at [586, 95] on img at bounding box center [377, 393] width 702 height 1053
click at [1028, 290] on input "radio" at bounding box center [1022, 299] width 27 height 27
radio input "true"
select select "Washed Khaki"
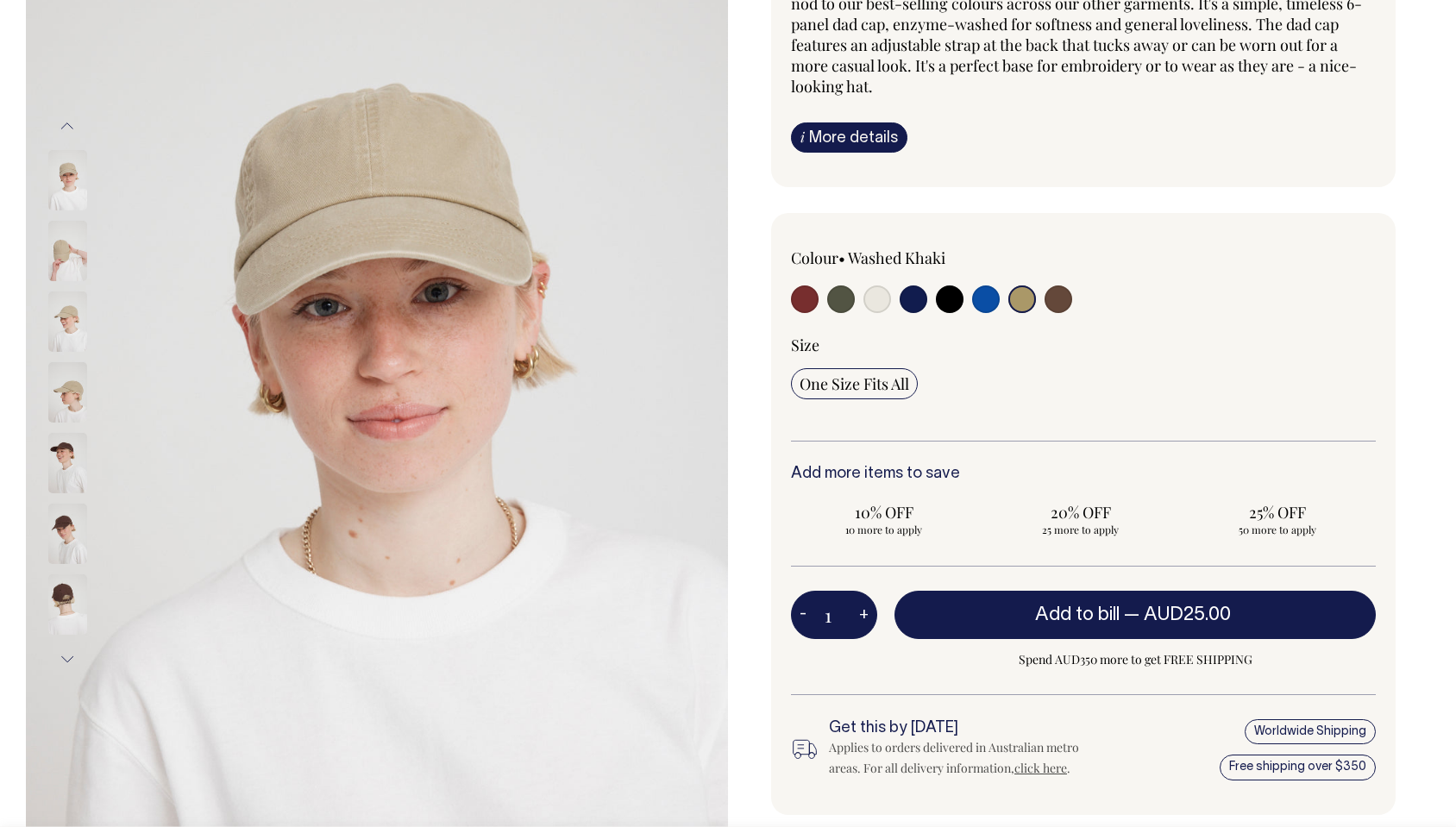
click at [1025, 299] on input "radio" at bounding box center [1022, 299] width 27 height 27
click at [73, 119] on button "Previous" at bounding box center [67, 127] width 26 height 39
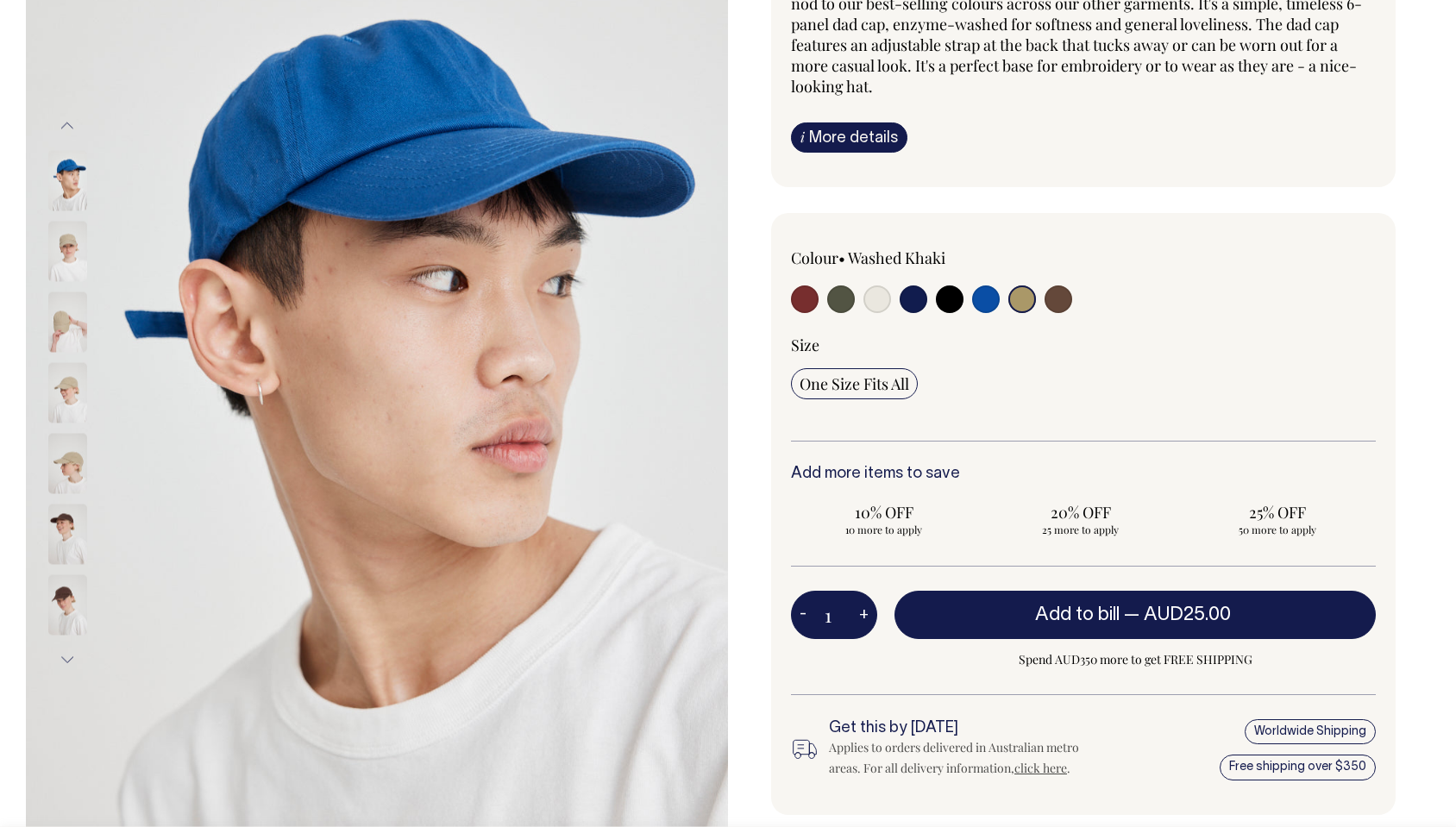
click at [73, 125] on button "Previous" at bounding box center [67, 127] width 26 height 39
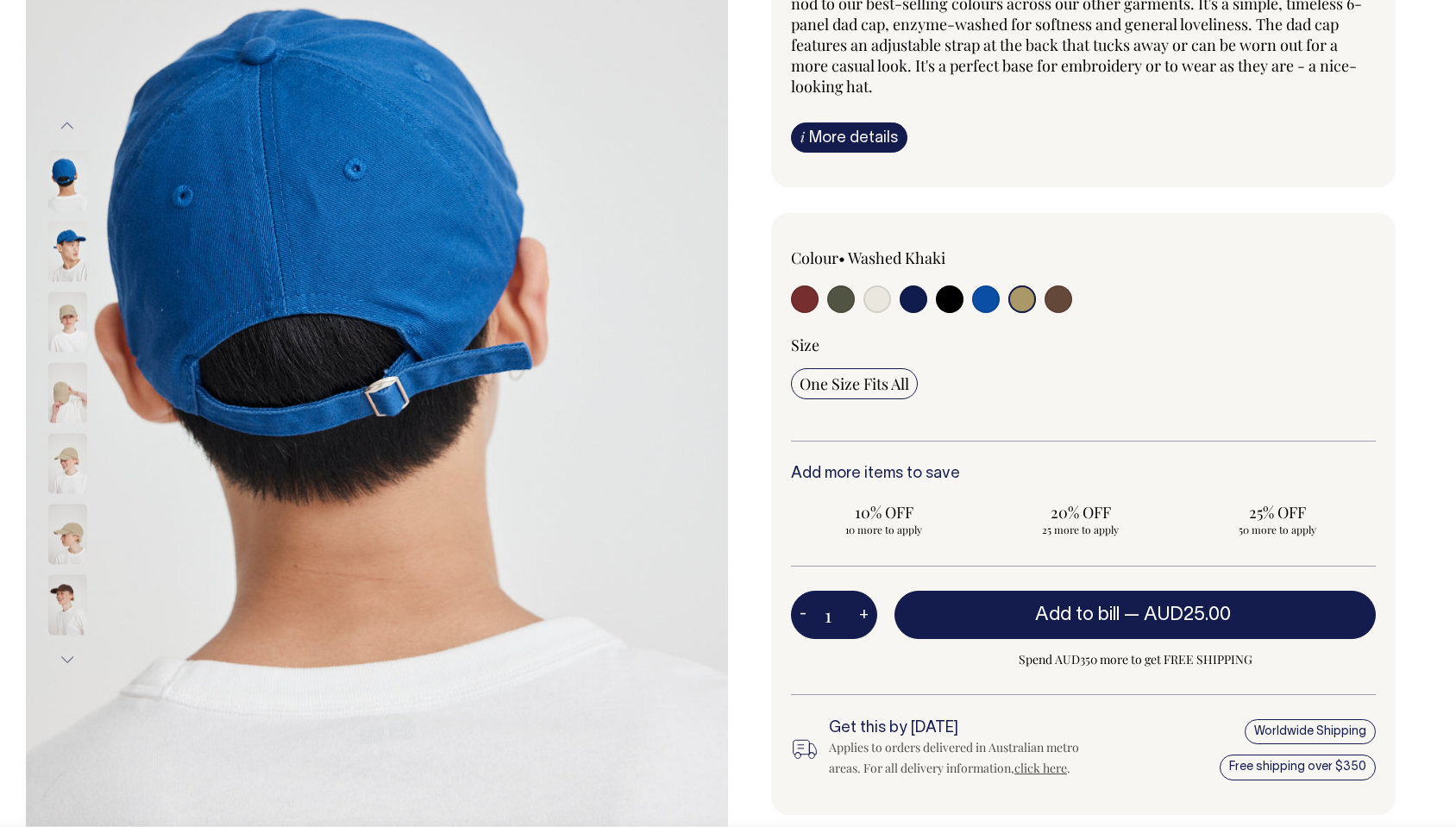
click at [73, 125] on button "Previous" at bounding box center [67, 127] width 26 height 39
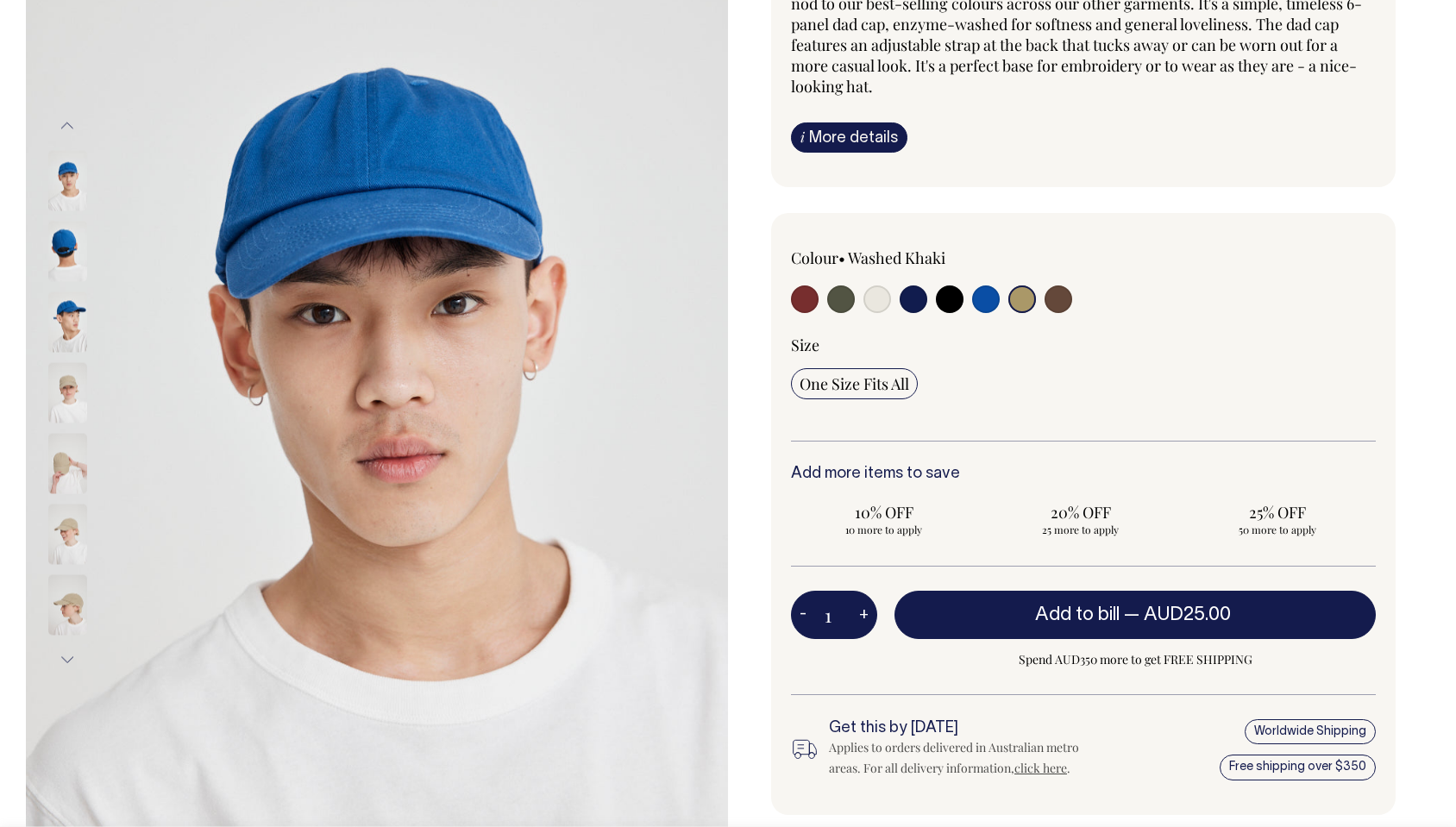
click at [65, 241] on img at bounding box center [67, 252] width 39 height 61
click at [63, 261] on img at bounding box center [67, 252] width 39 height 61
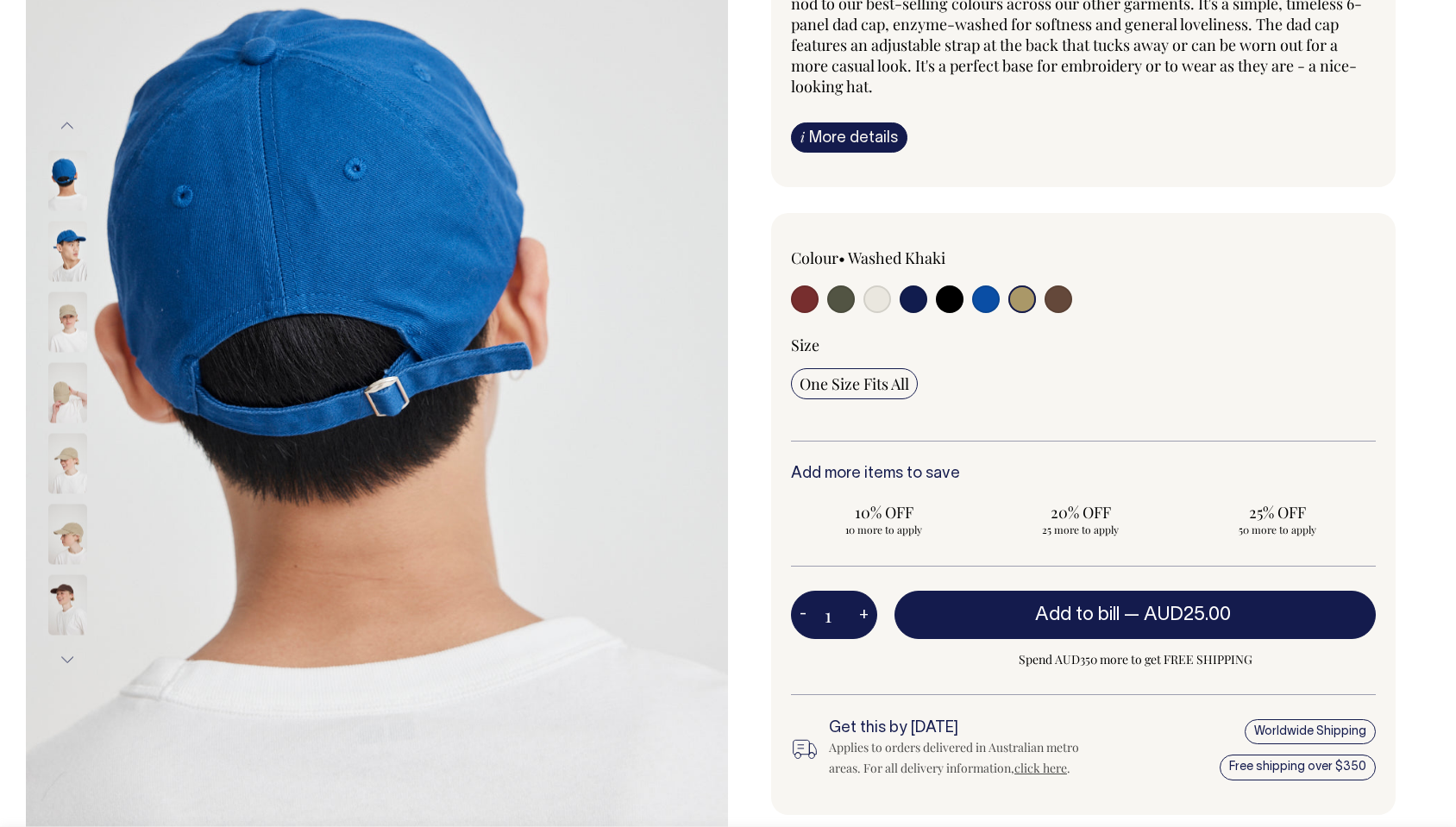
click at [93, 21] on div "Previous Next" at bounding box center [91, 393] width 86 height 1054
click at [72, 122] on button "Previous" at bounding box center [67, 127] width 26 height 39
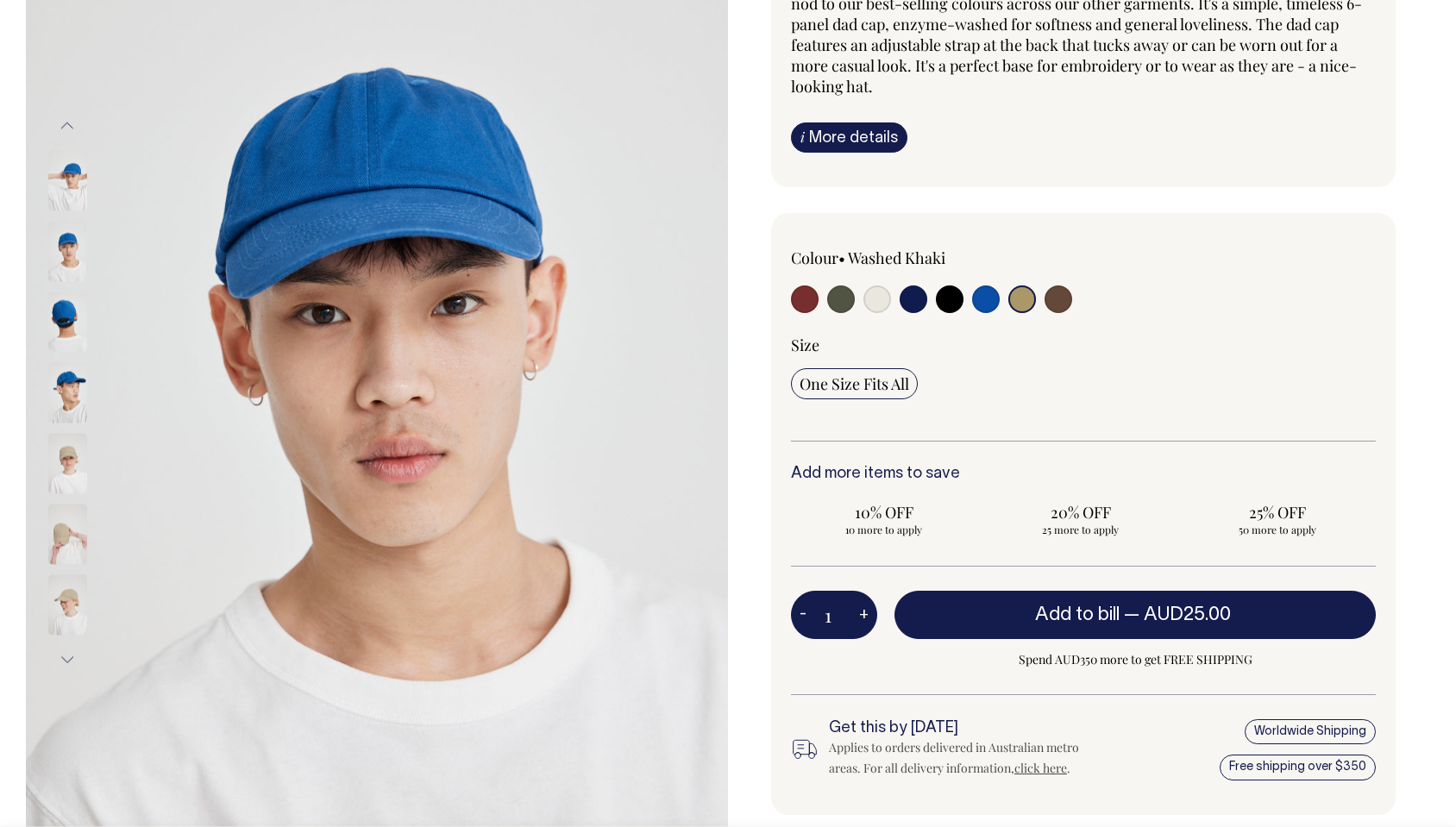
click at [72, 122] on button "Previous" at bounding box center [67, 127] width 26 height 39
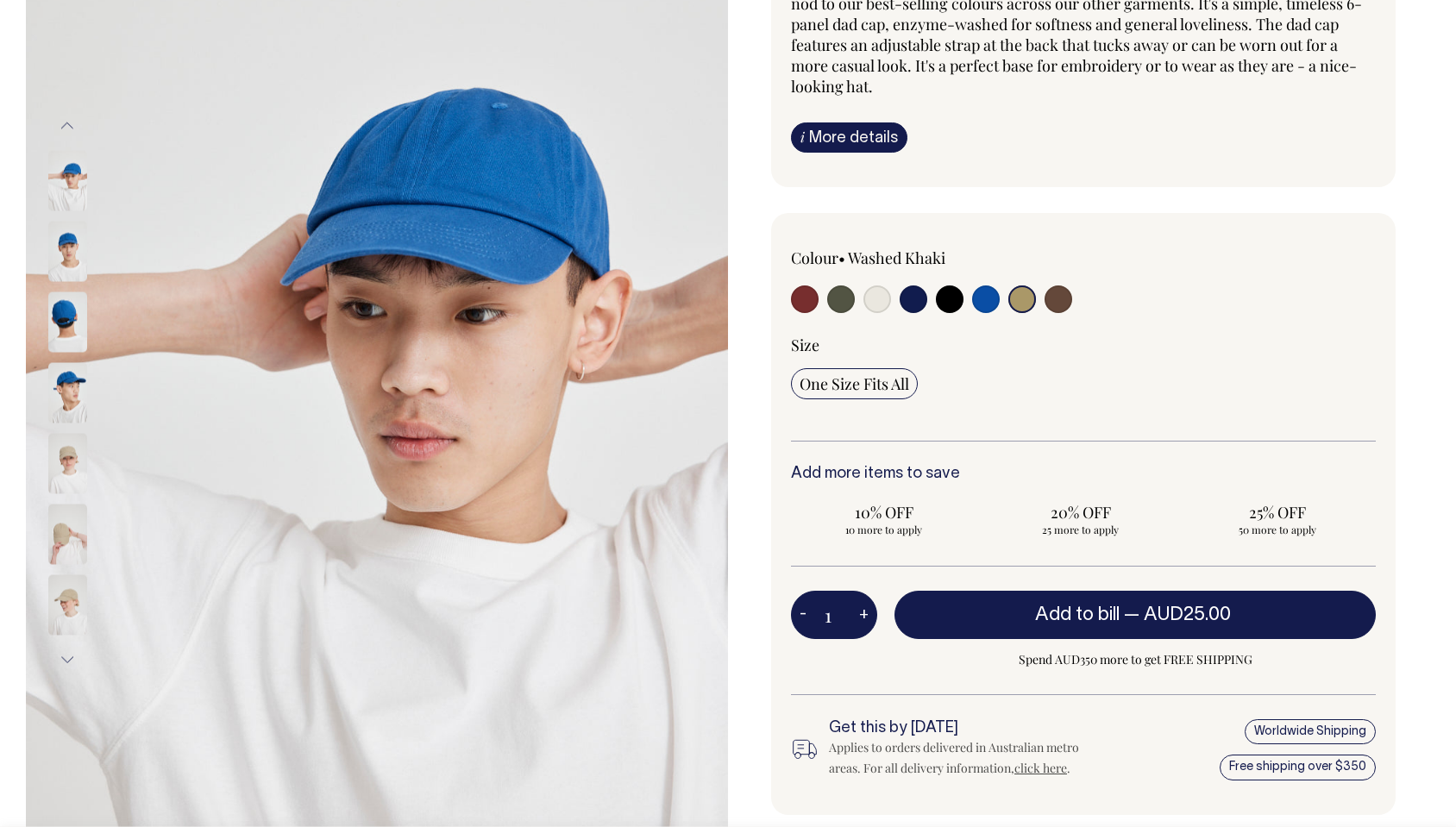
click at [796, 299] on input "radio" at bounding box center [804, 299] width 27 height 27
radio input "true"
select select "Burgundy"
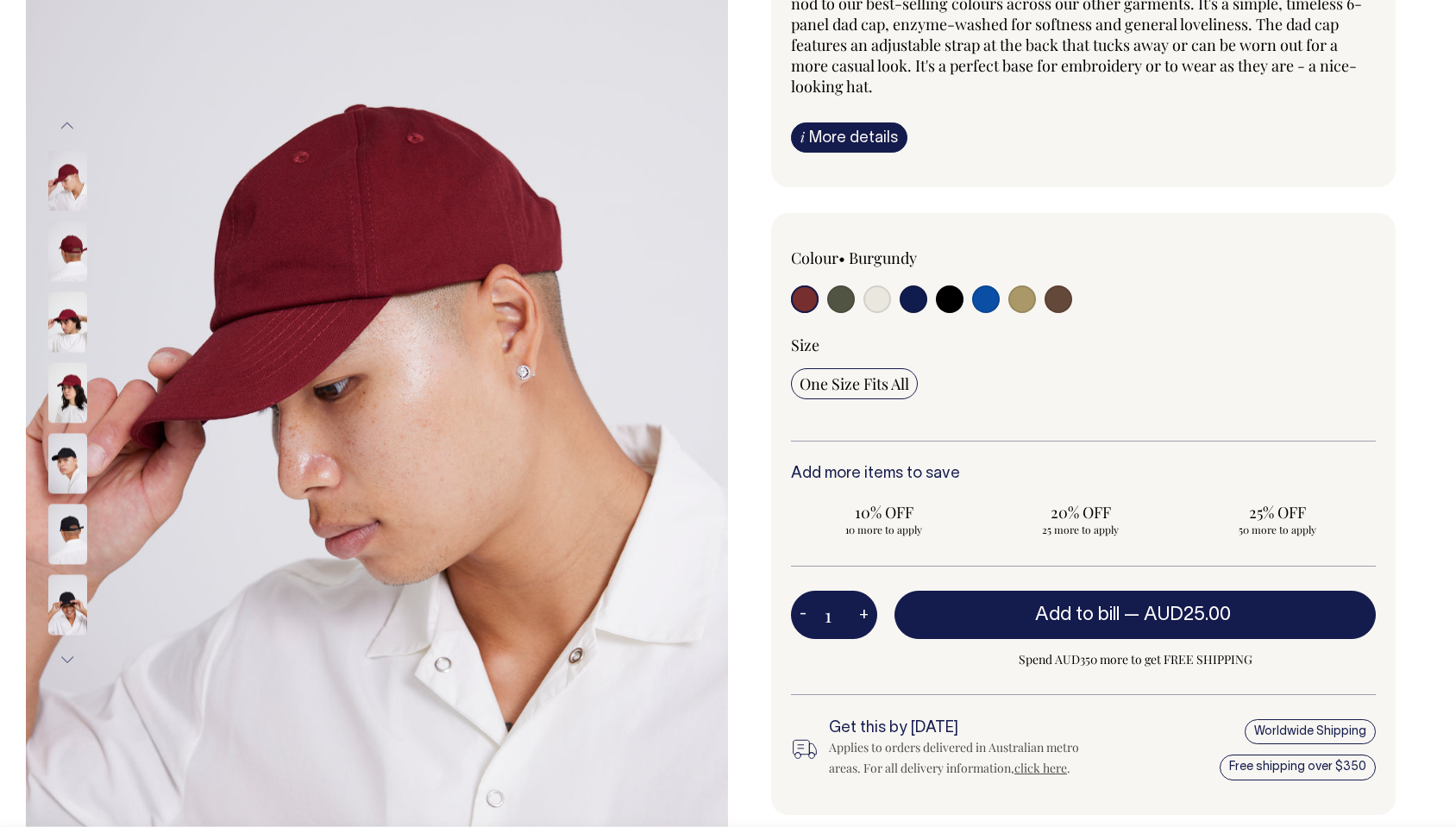
click at [72, 255] on img at bounding box center [67, 252] width 39 height 61
